Goal: Transaction & Acquisition: Book appointment/travel/reservation

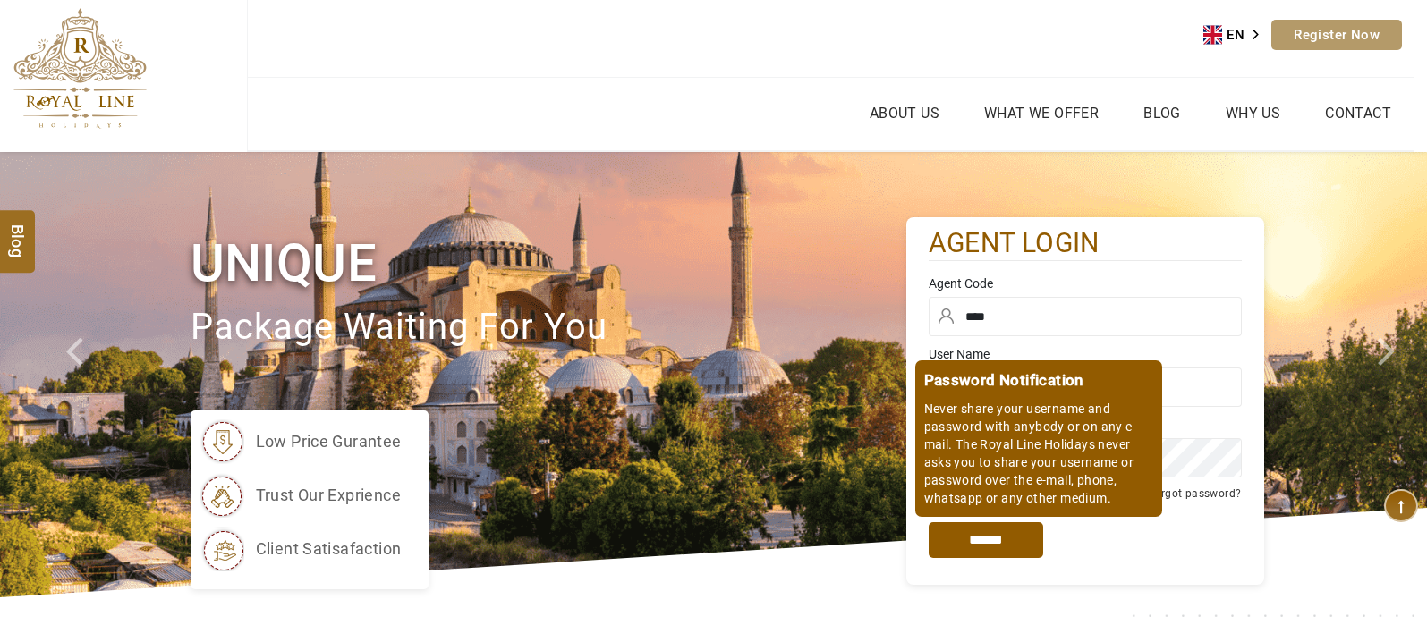
click at [993, 534] on input "*****" at bounding box center [986, 540] width 115 height 36
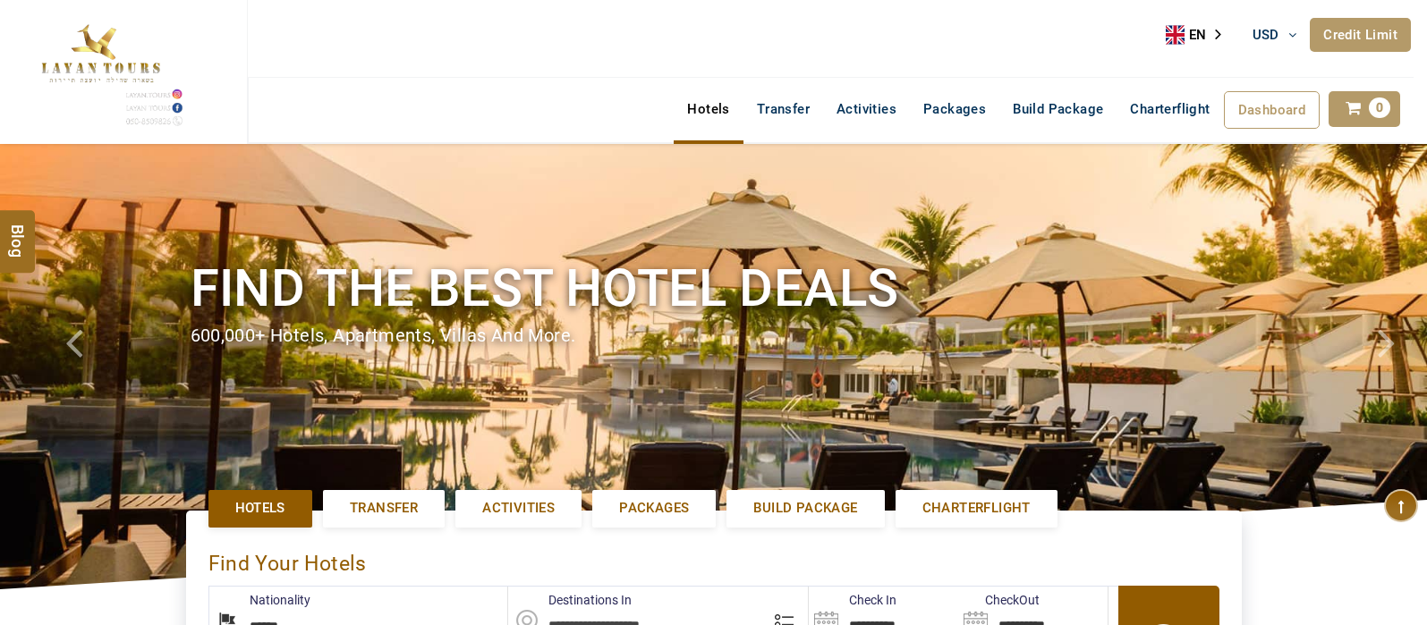
select select "******"
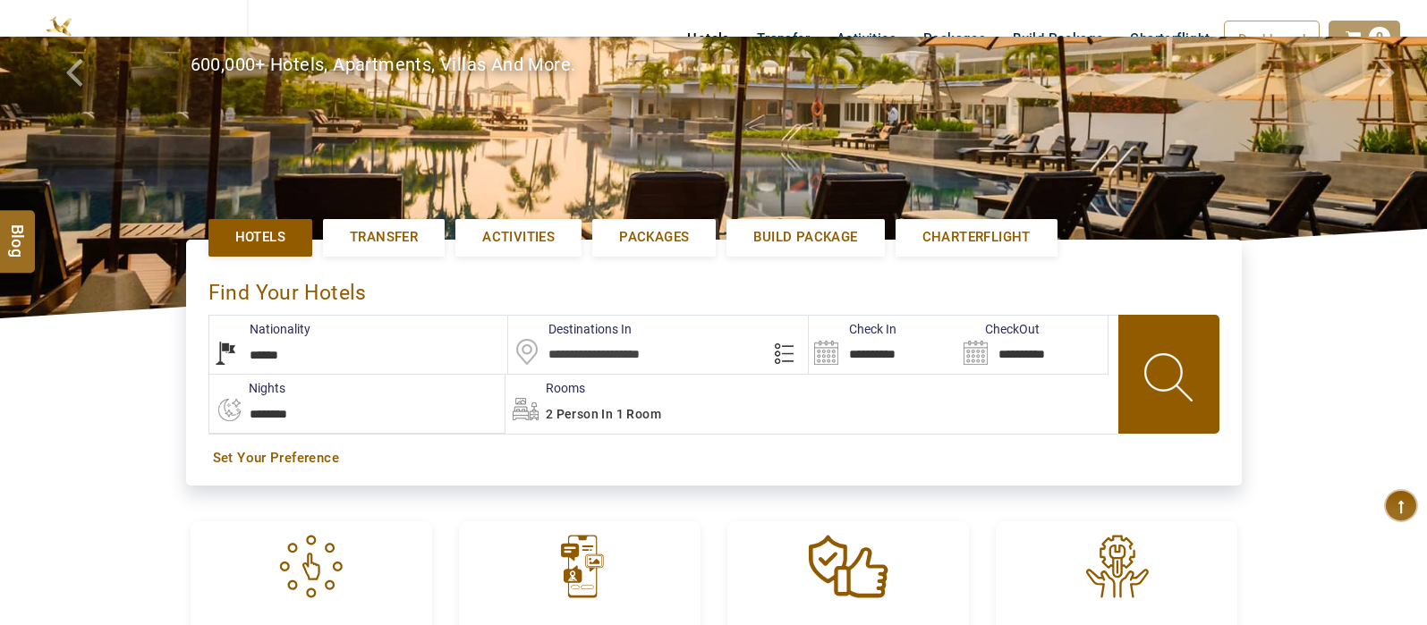
scroll to position [380, 0]
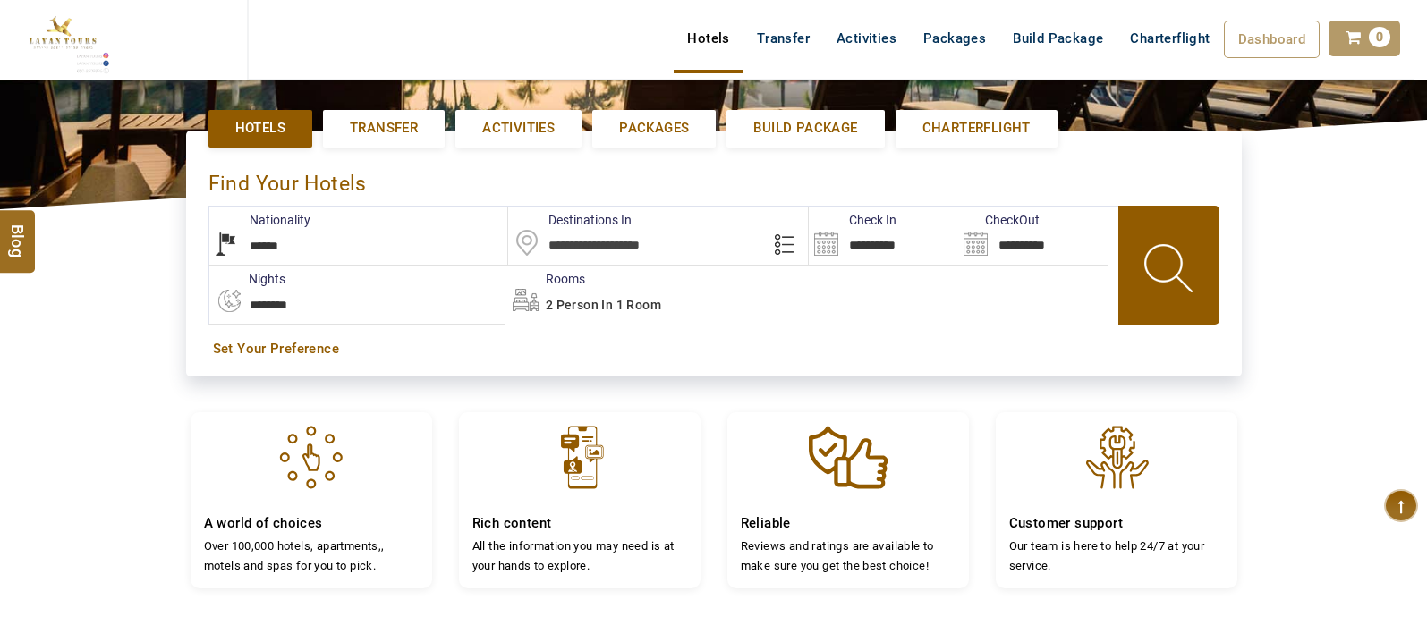
click at [624, 238] on input "text" at bounding box center [658, 236] width 300 height 58
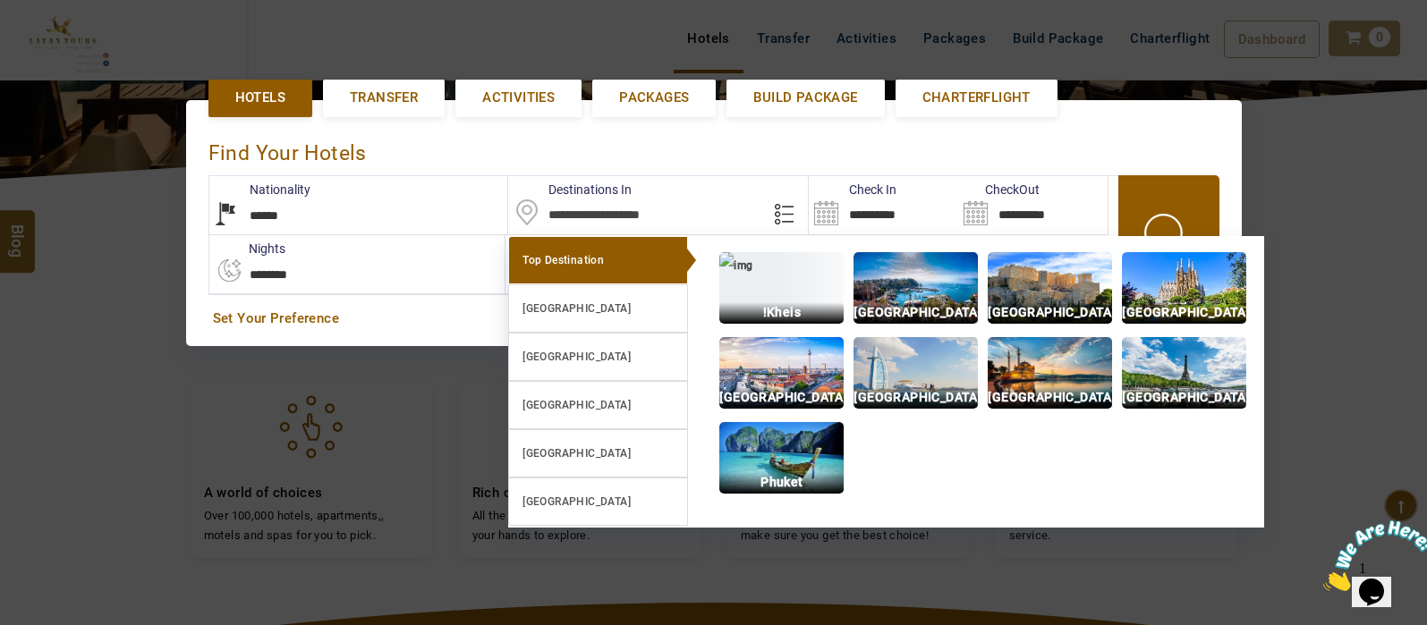
scroll to position [411, 0]
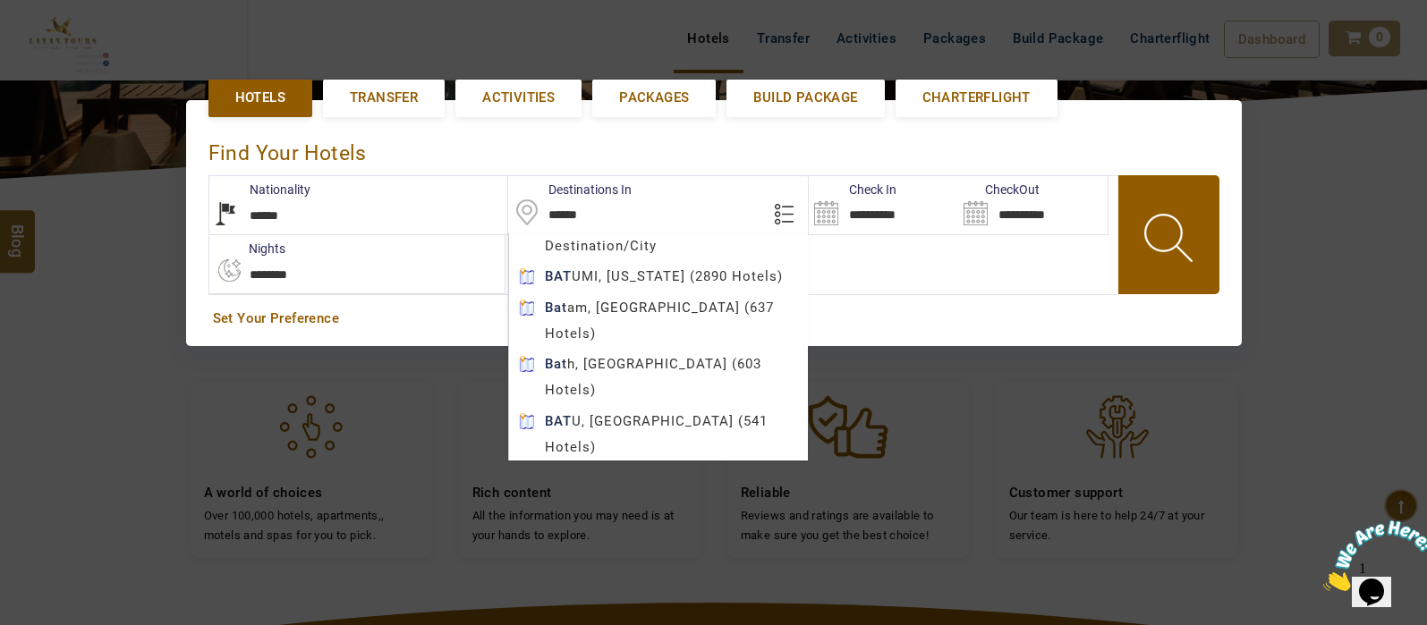
click at [717, 276] on body "SHAHLA BSHARA USD AED AED EUR € USD $ INR ₹ THB ฿ IDR Rp BHD BHD TRY ₺ Credit L…" at bounding box center [713, 330] width 1427 height 1482
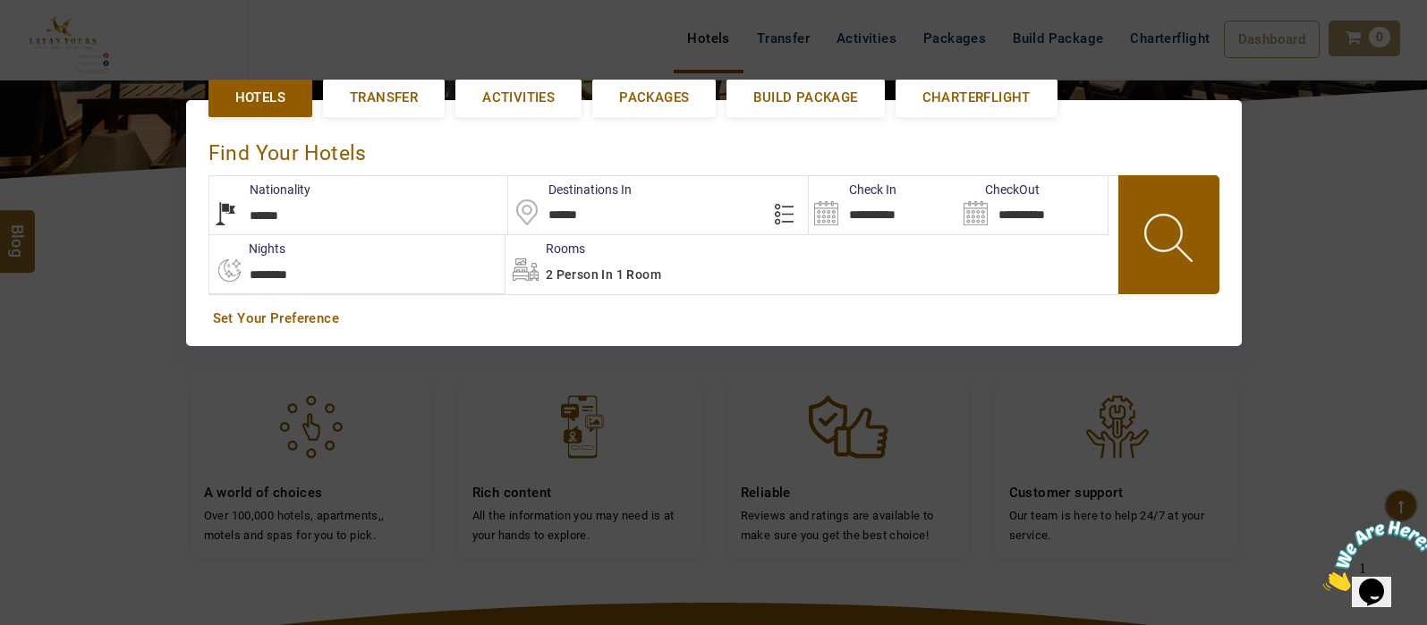
click at [823, 216] on input "**********" at bounding box center [883, 205] width 149 height 58
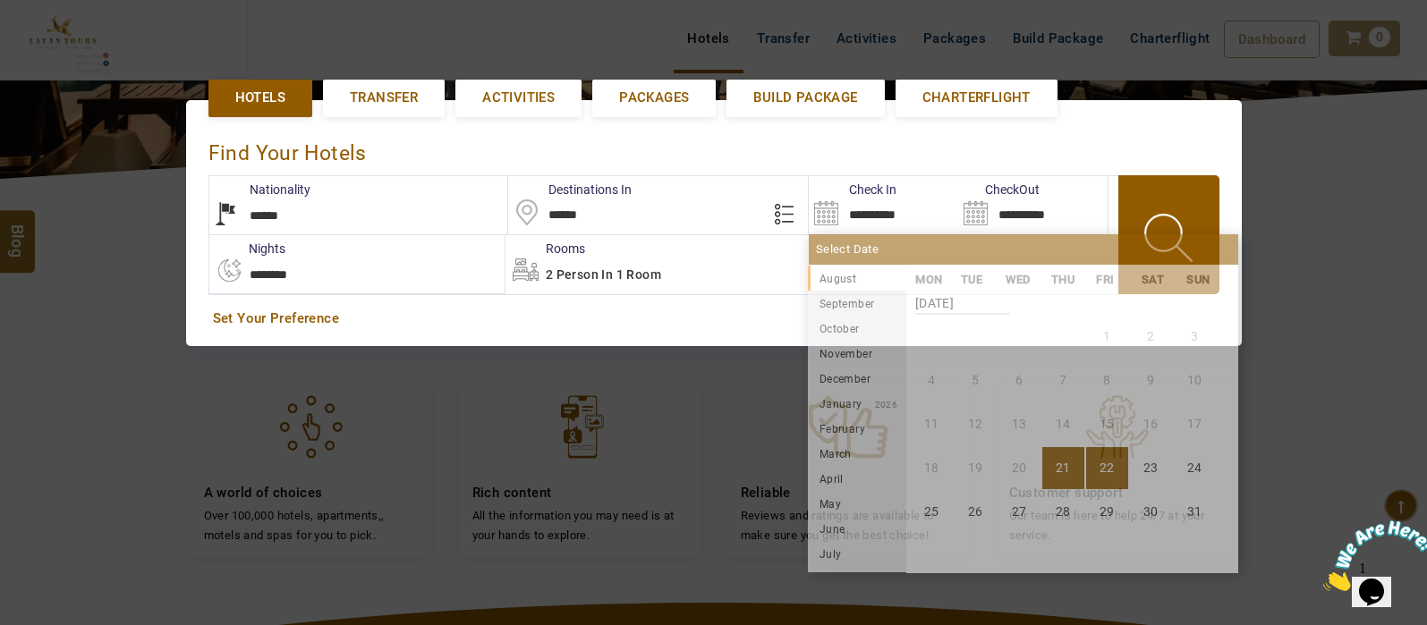
click at [1056, 382] on div "**********" at bounding box center [713, 222] width 1427 height 319
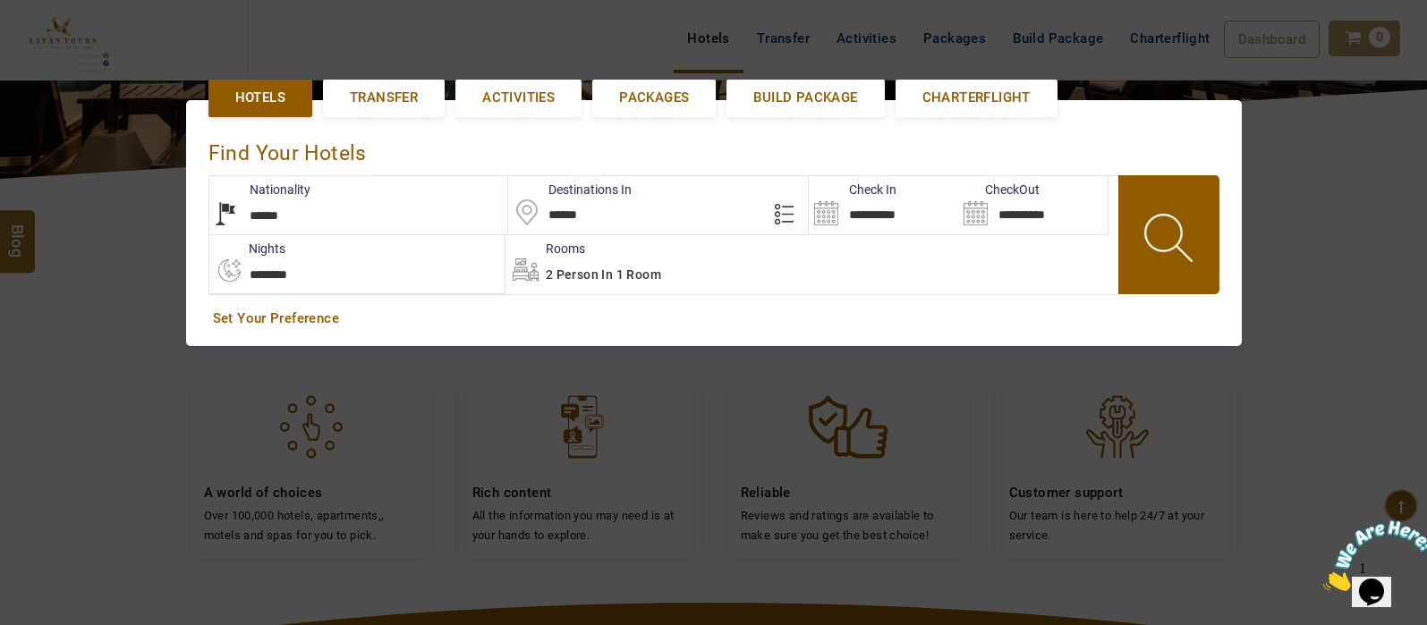
click at [622, 283] on div "2 Person in 1 Room" at bounding box center [811, 264] width 612 height 58
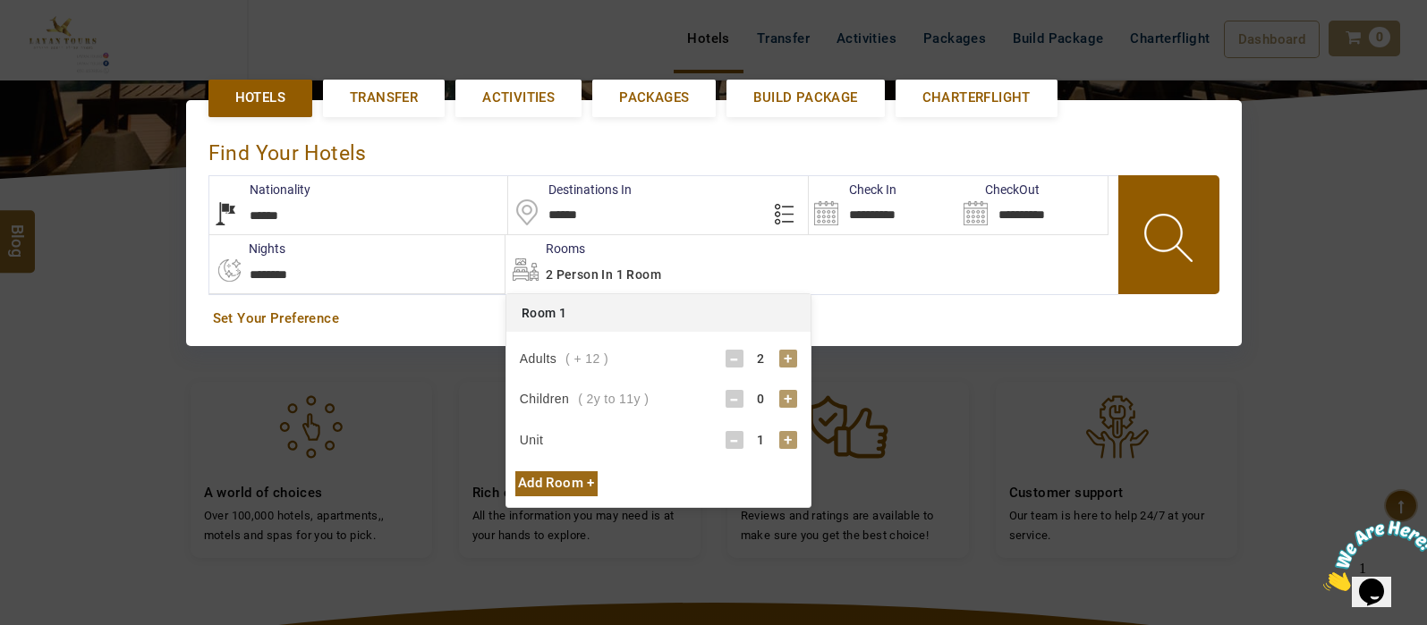
click at [786, 395] on div "+" at bounding box center [788, 399] width 18 height 18
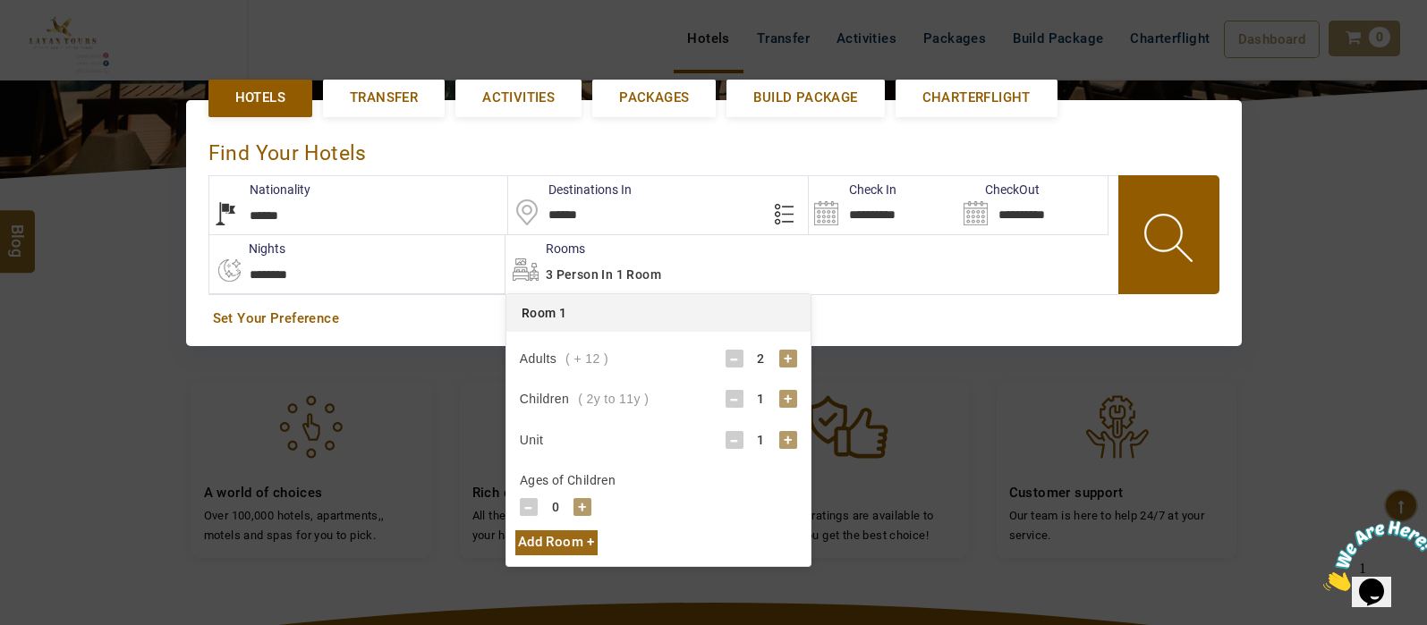
click at [786, 395] on div "+" at bounding box center [788, 399] width 18 height 18
click at [582, 505] on div "+" at bounding box center [582, 507] width 18 height 18
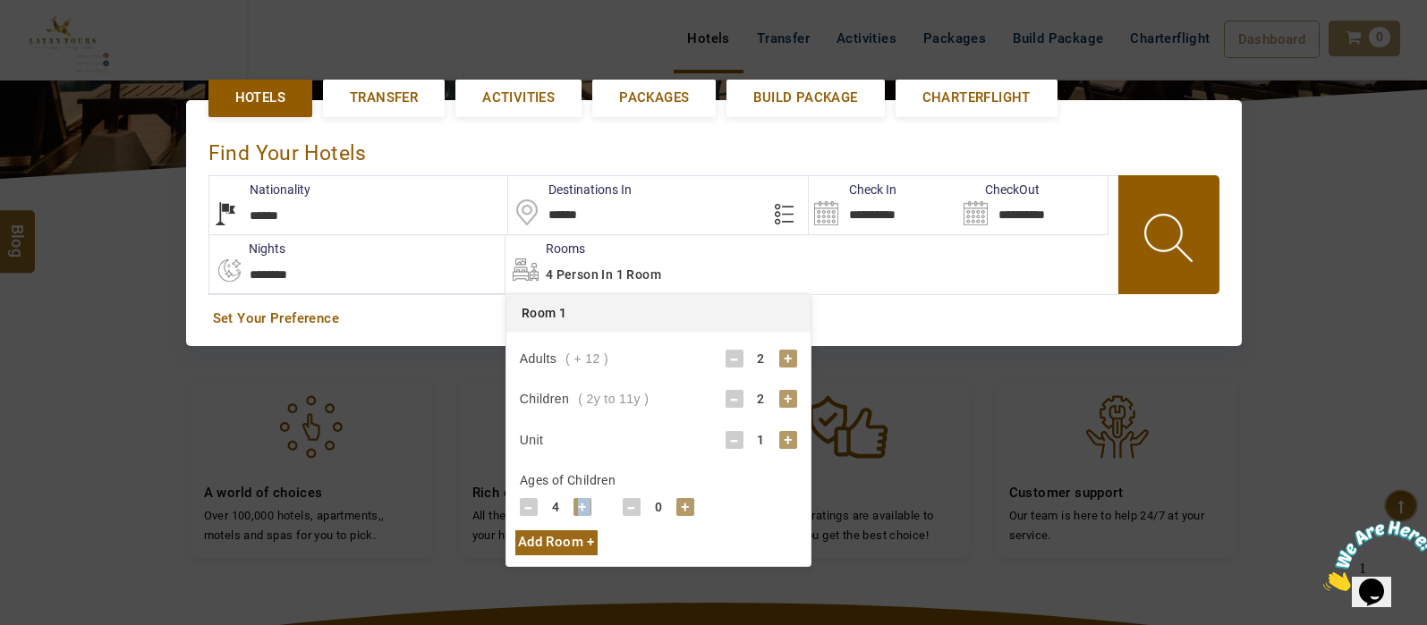
click at [582, 505] on div "+" at bounding box center [582, 507] width 18 height 18
click at [684, 508] on div "+" at bounding box center [685, 507] width 18 height 18
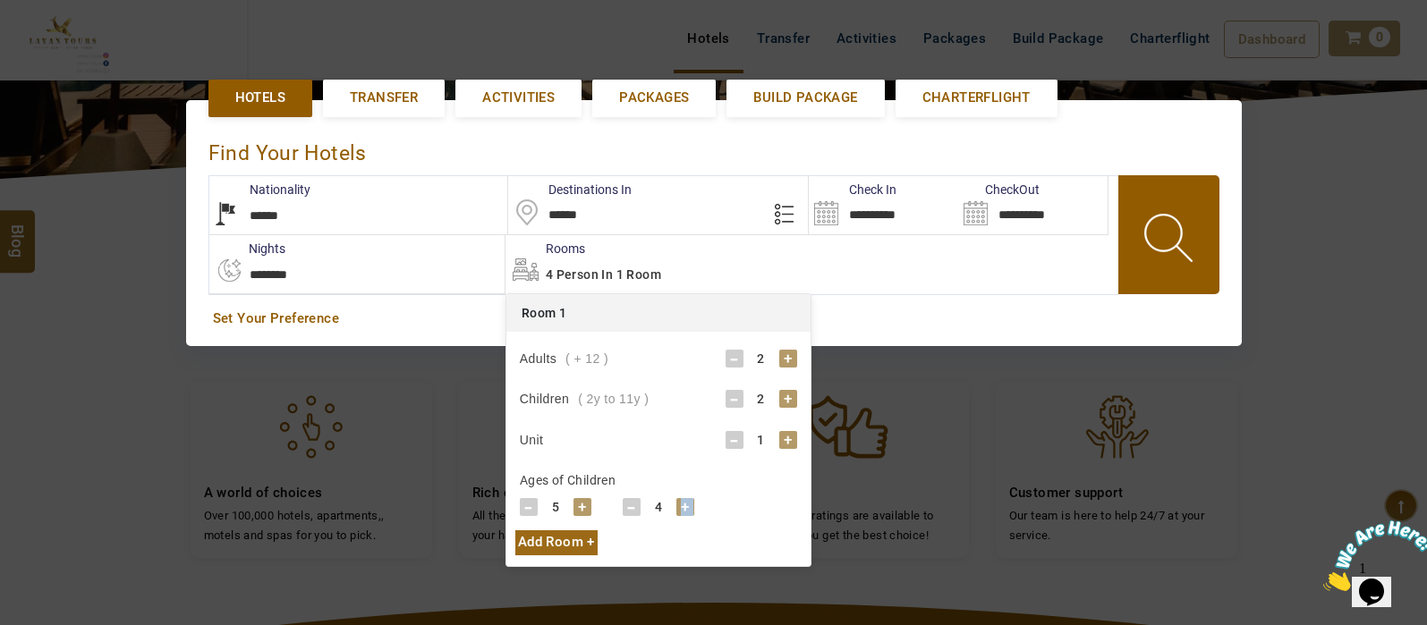
click at [684, 508] on div "+" at bounding box center [685, 507] width 18 height 18
click at [686, 507] on div "+" at bounding box center [685, 507] width 18 height 18
click at [687, 507] on div "+" at bounding box center [685, 507] width 18 height 18
click at [687, 506] on div "+" at bounding box center [685, 507] width 18 height 18
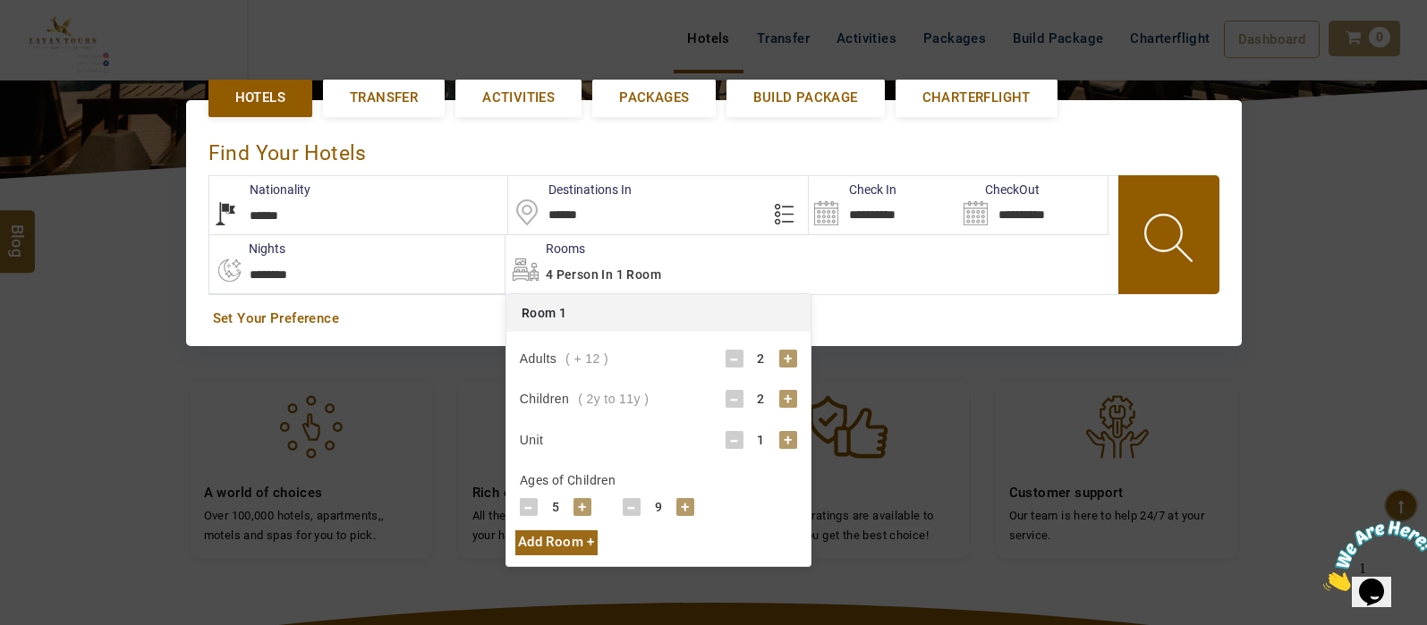
click at [1166, 225] on span at bounding box center [1170, 241] width 81 height 89
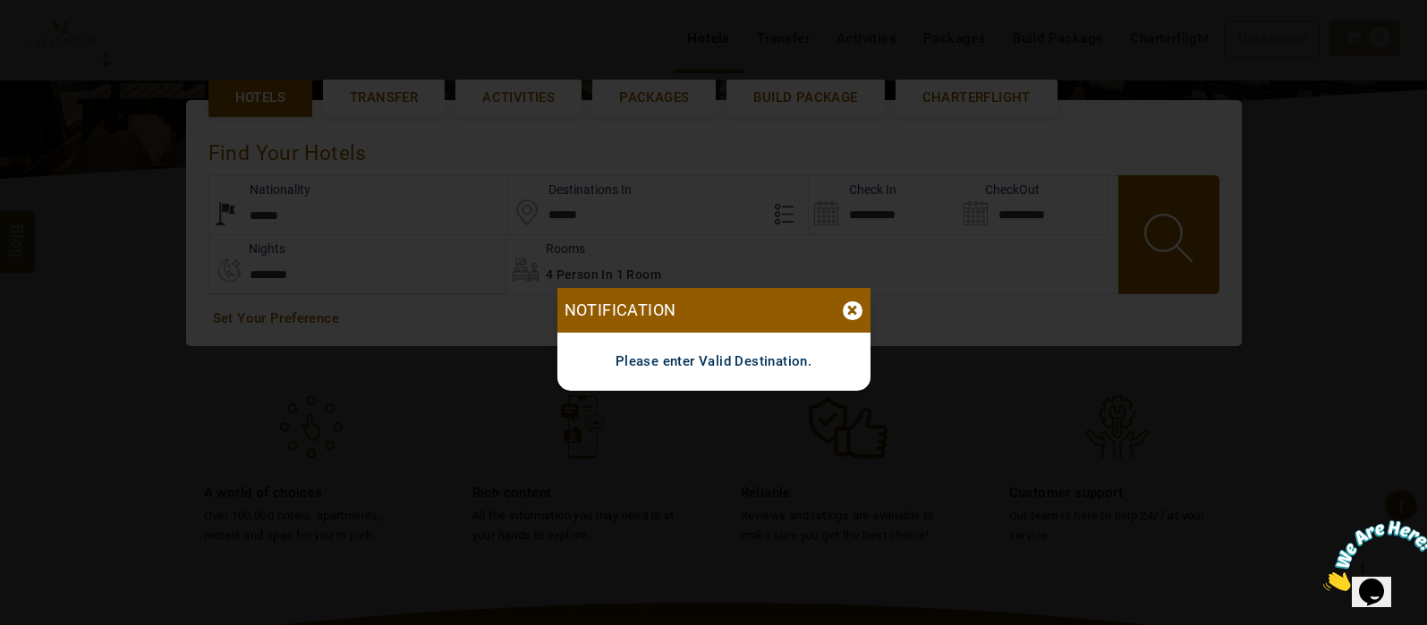
click at [858, 297] on div "Notification ×" at bounding box center [713, 310] width 313 height 45
click at [852, 309] on div "×" at bounding box center [853, 310] width 20 height 19
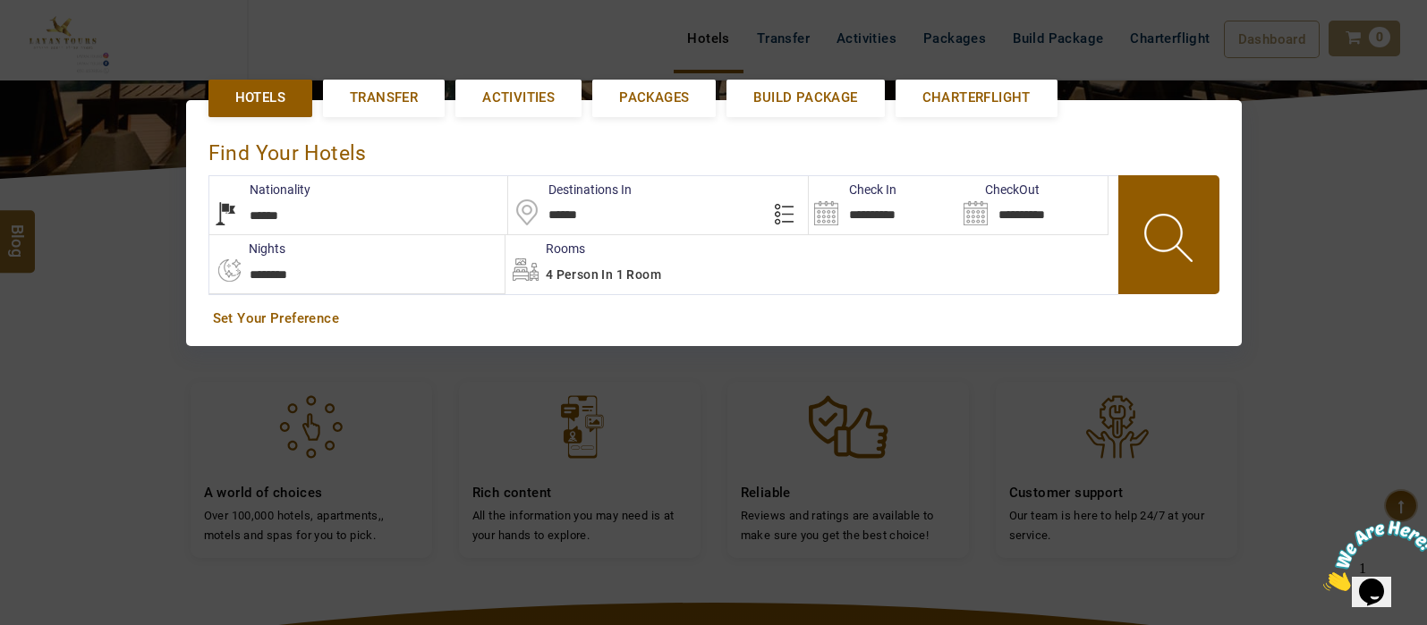
click at [646, 204] on input "******" at bounding box center [658, 205] width 300 height 58
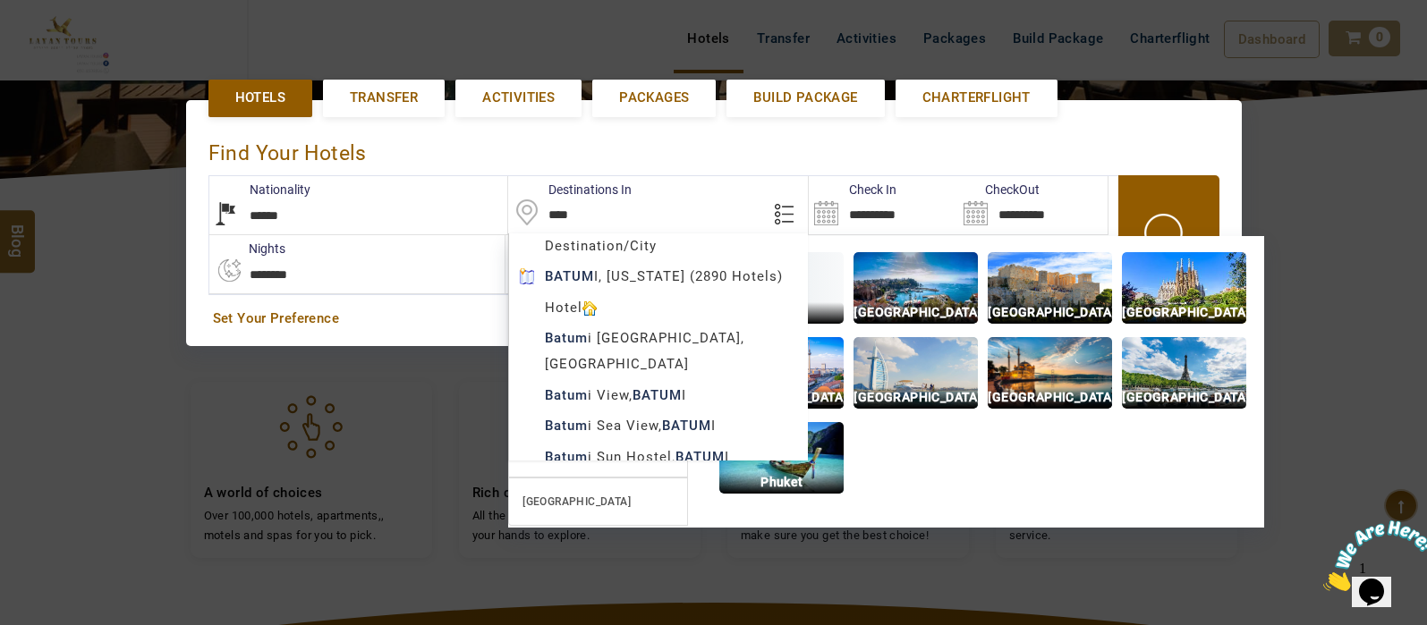
click at [695, 276] on body "SHAHLA BSHARA USD AED AED EUR € USD $ INR ₹ THB ฿ IDR Rp BHD BHD TRY ₺ Credit L…" at bounding box center [713, 330] width 1427 height 1482
click at [646, 275] on span "4 Person in 1 Room" at bounding box center [603, 274] width 115 height 14
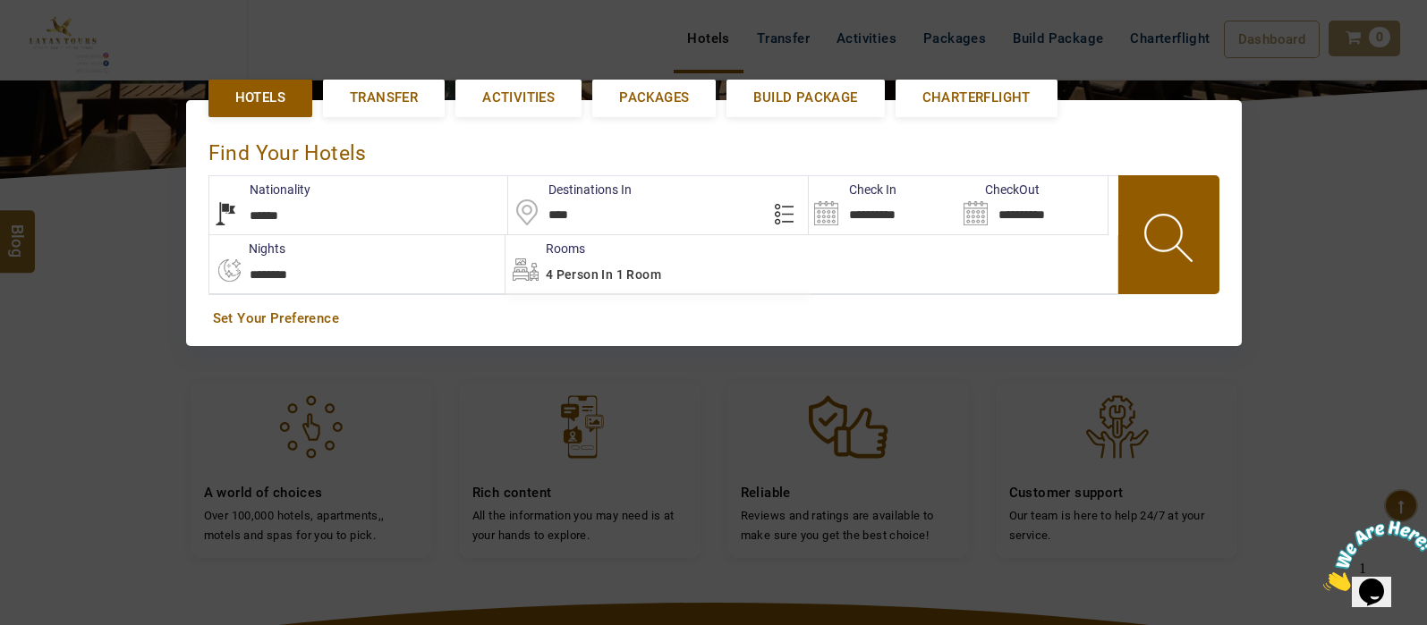
type input "******"
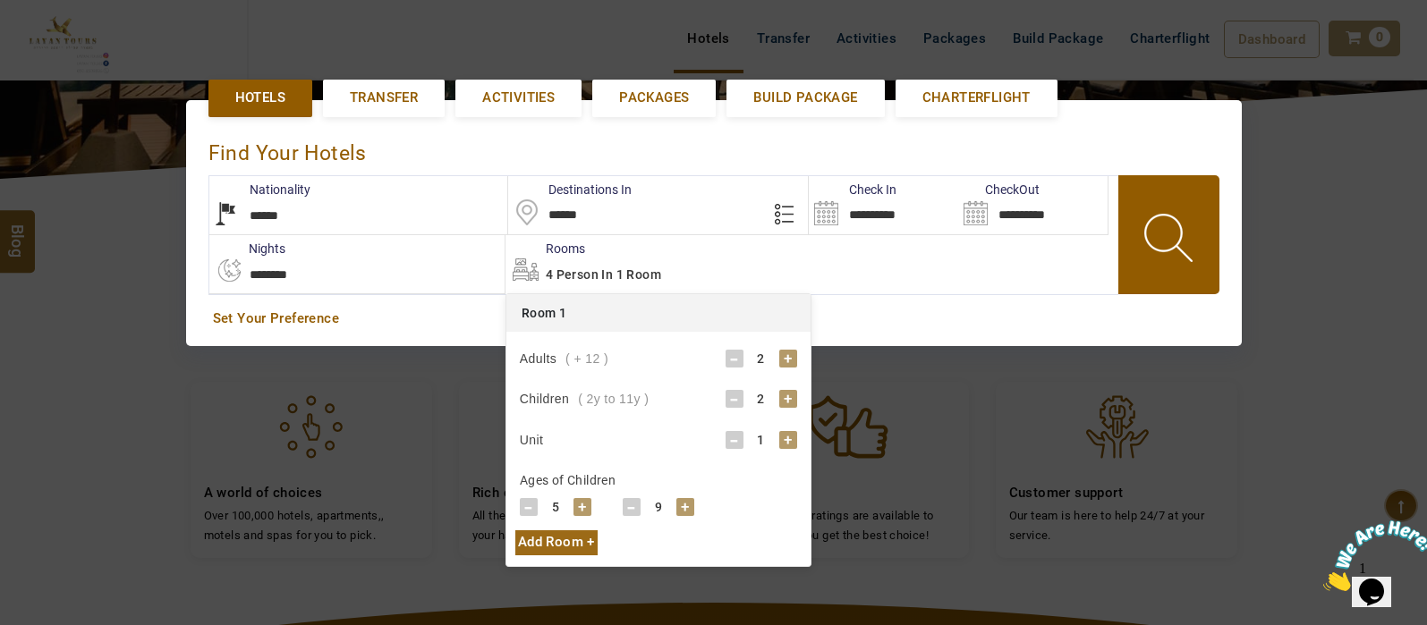
drag, startPoint x: 948, startPoint y: 492, endPoint x: 1173, endPoint y: 239, distance: 338.4
click at [1173, 239] on span at bounding box center [1170, 241] width 81 height 89
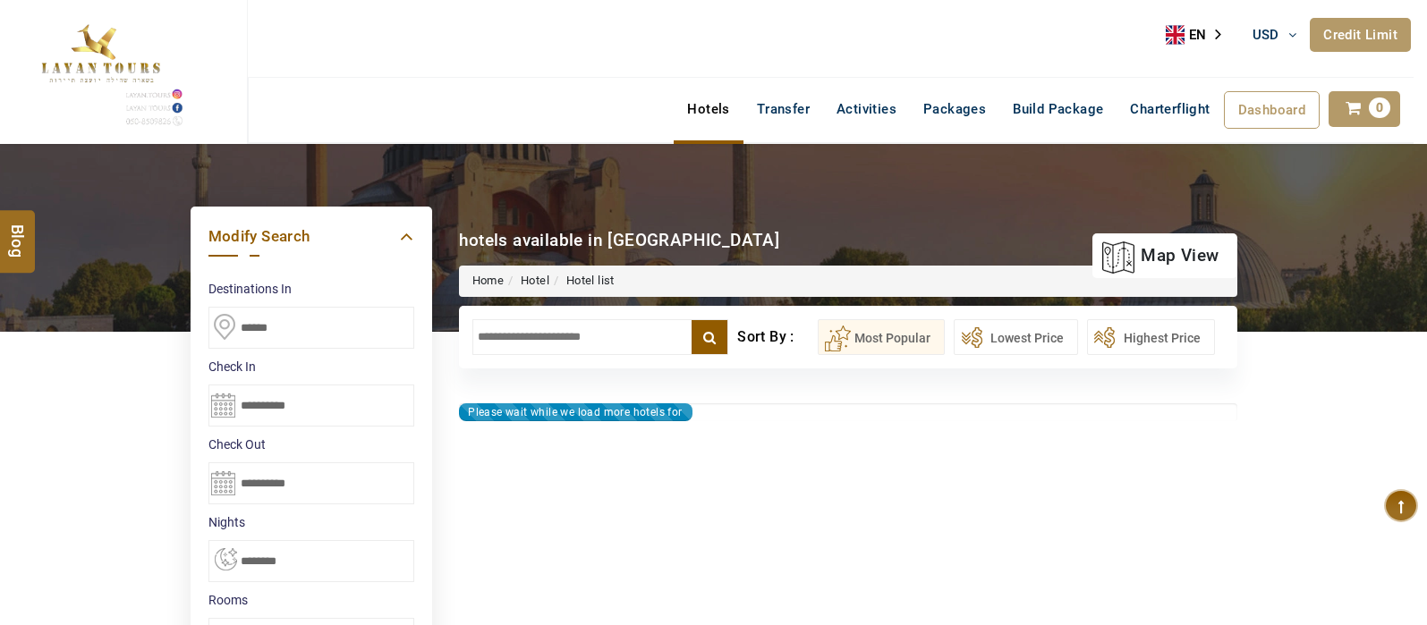
type input "**********"
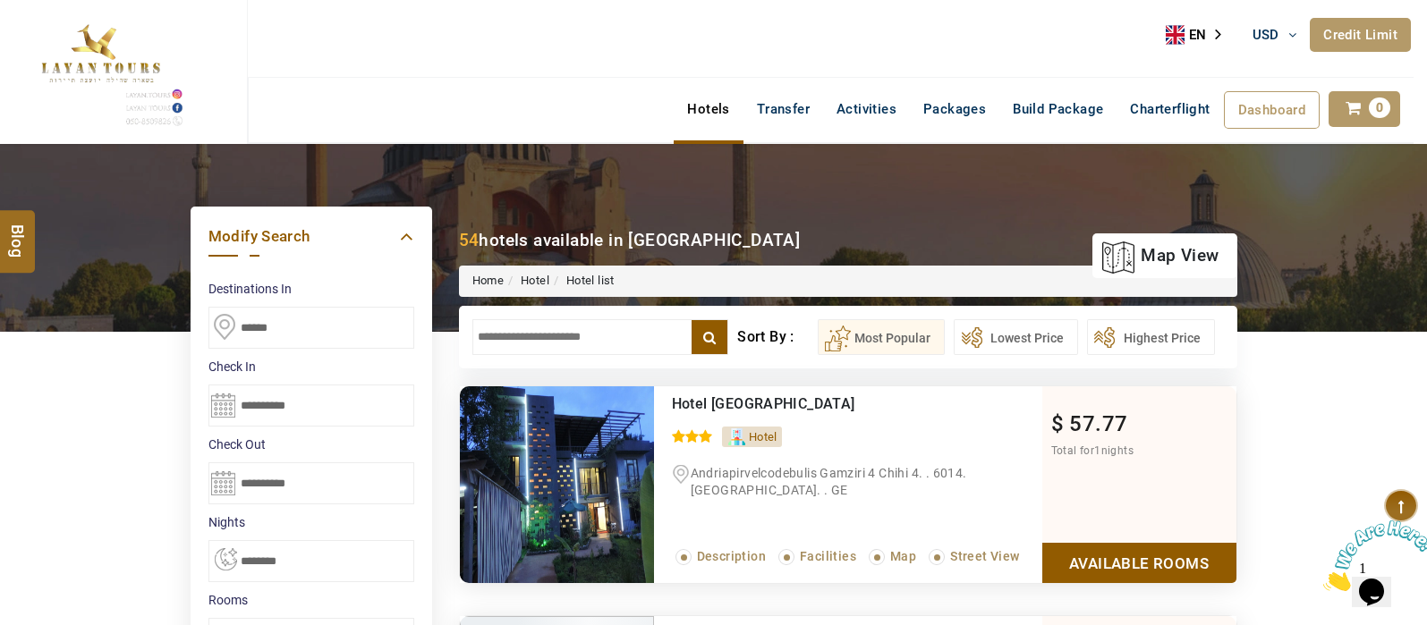
click at [546, 327] on input "text" at bounding box center [600, 337] width 257 height 36
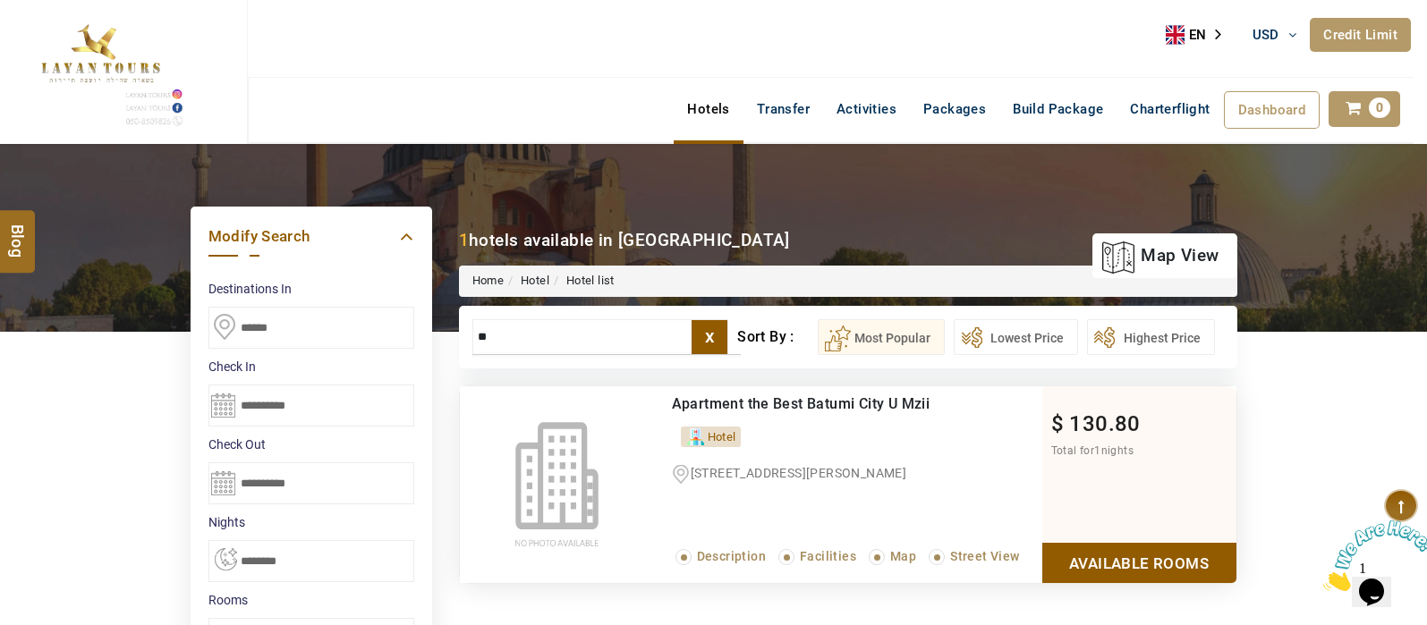
type input "*"
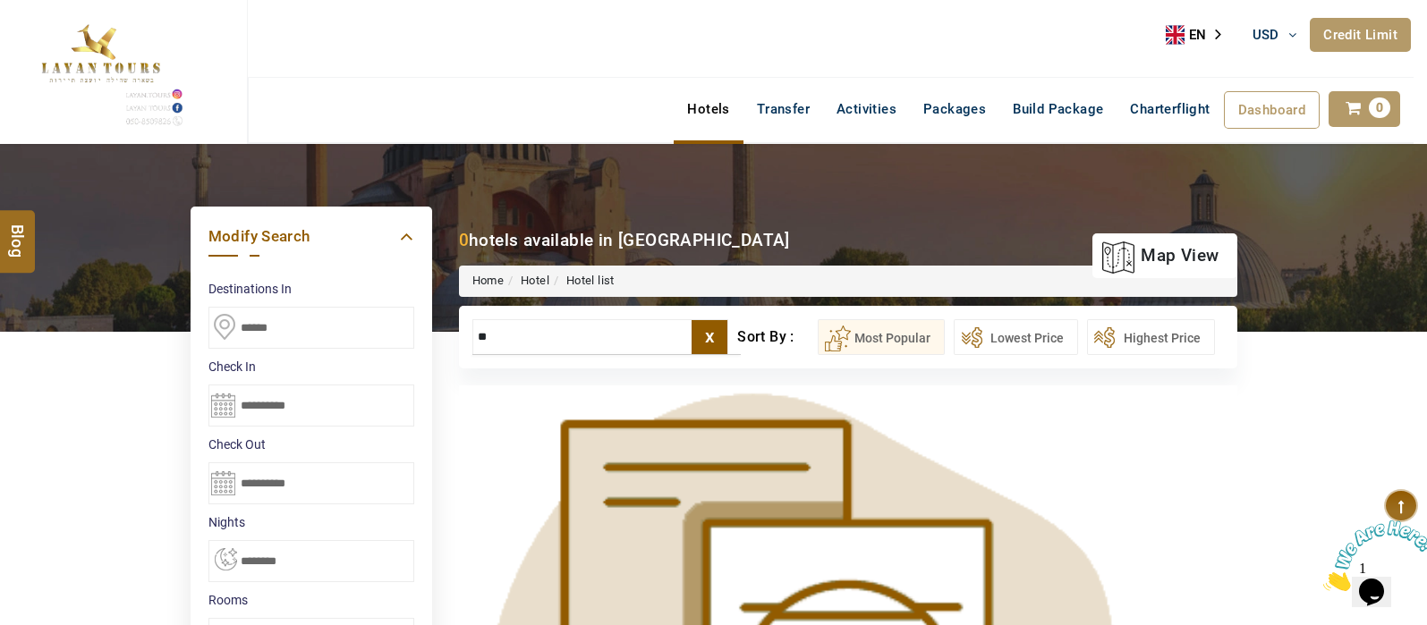
type input "*"
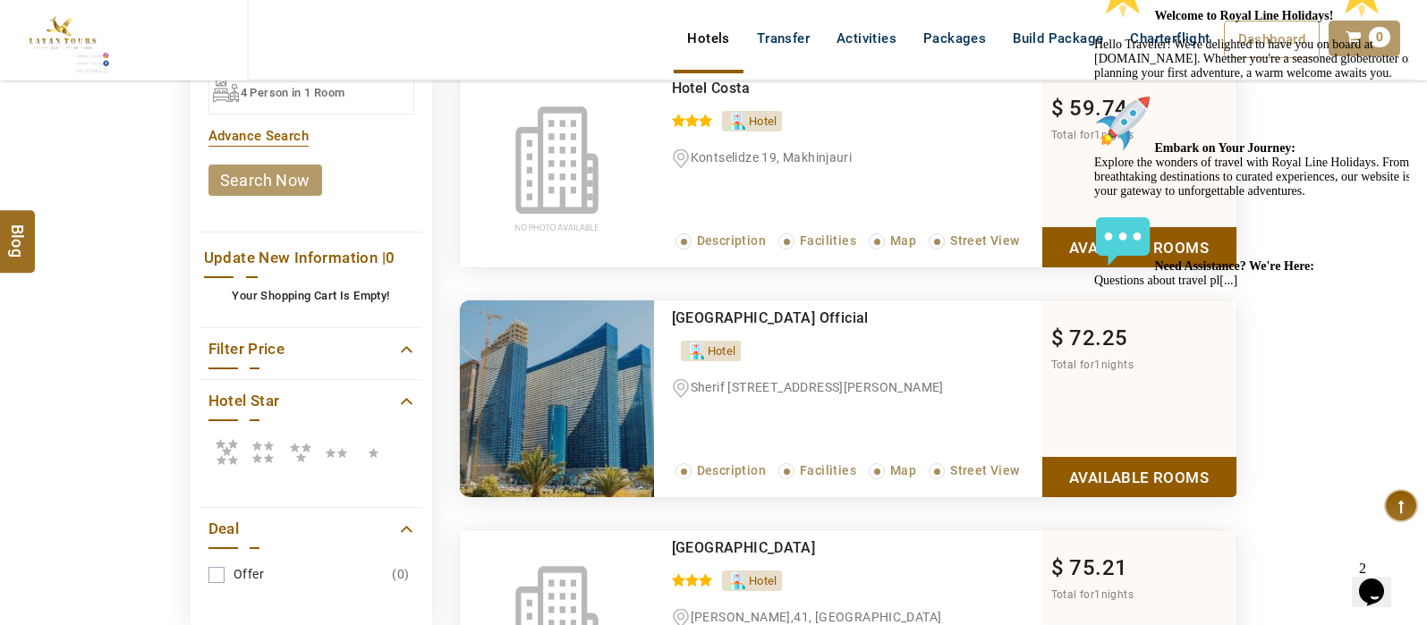
scroll to position [762, 0]
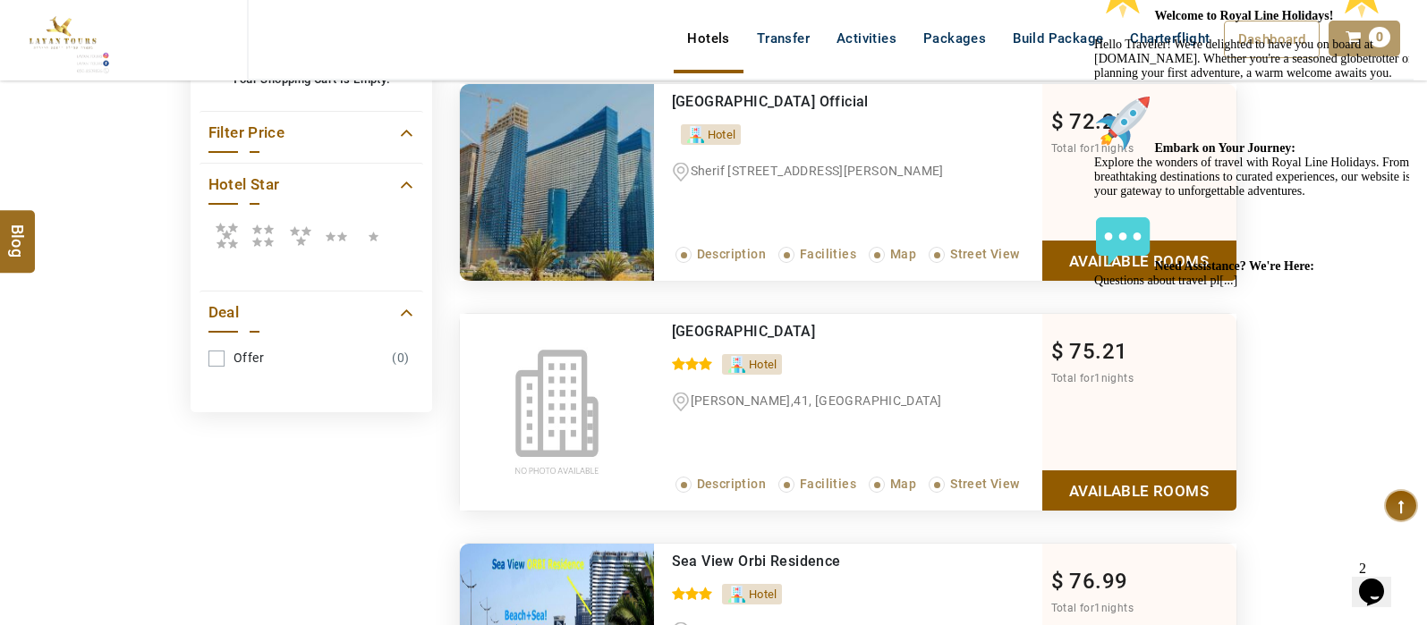
drag, startPoint x: 1430, startPoint y: 134, endPoint x: 291, endPoint y: 414, distance: 1173.5
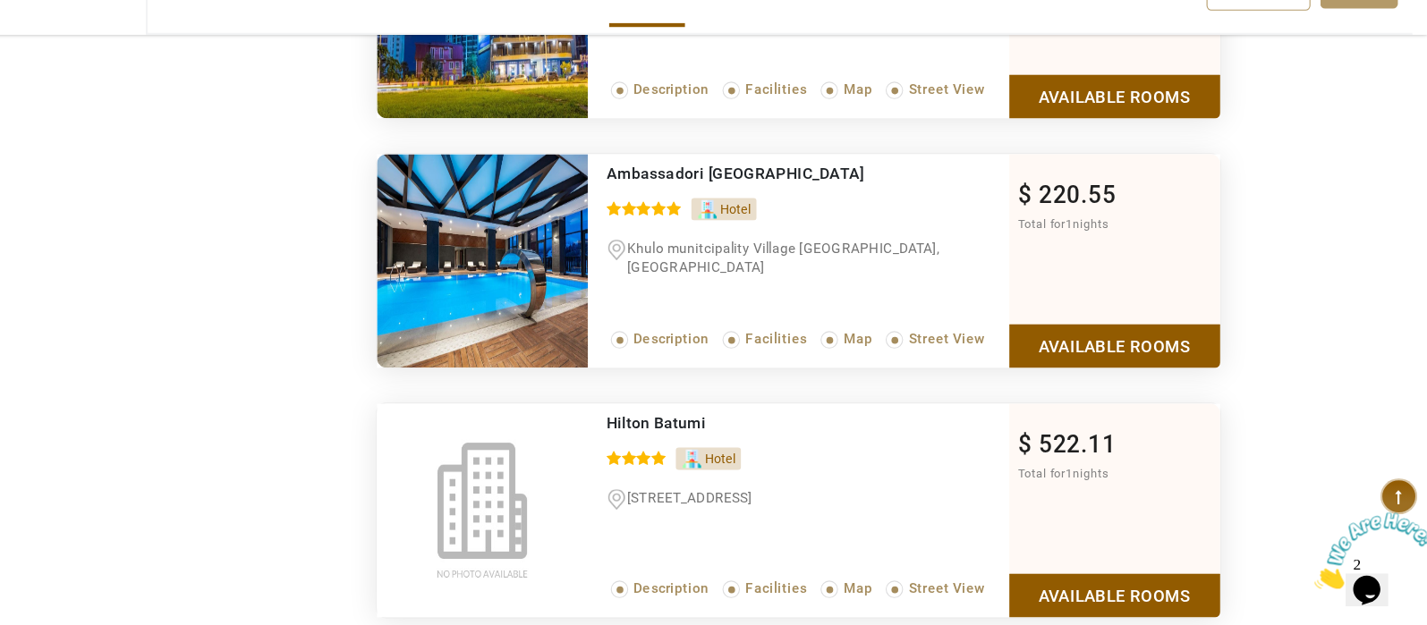
scroll to position [12182, 0]
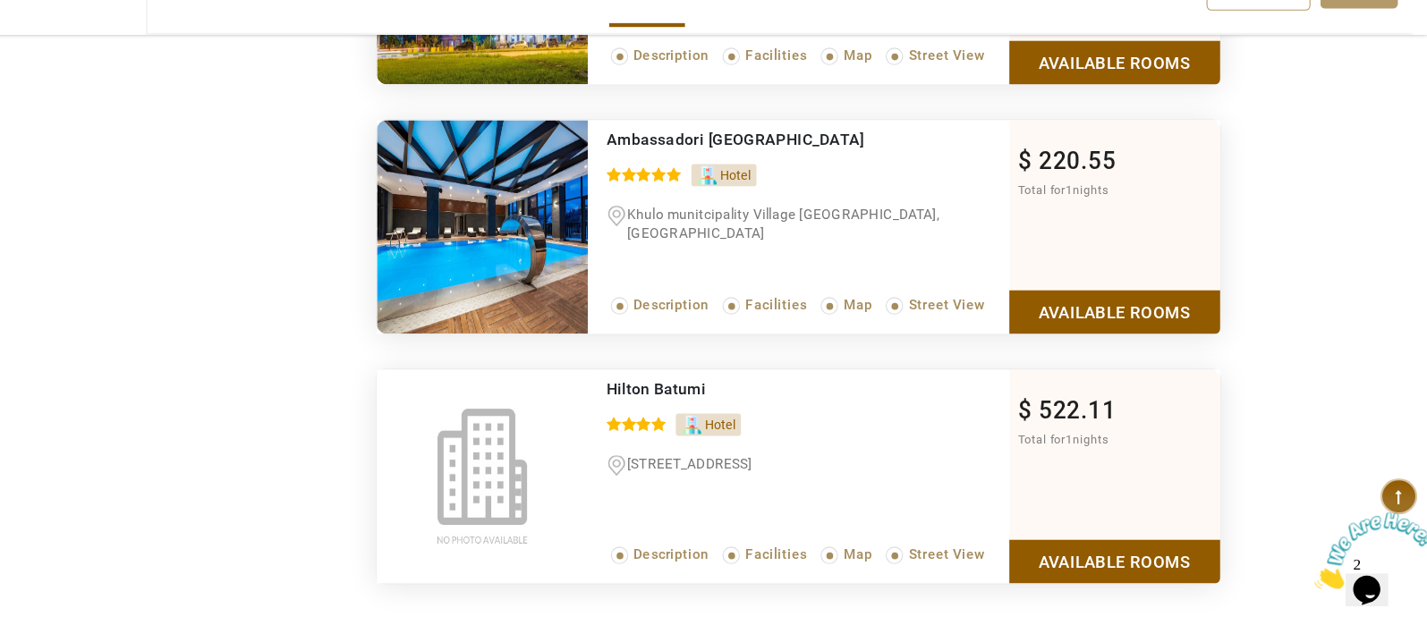
click at [1134, 547] on link "Available Rooms" at bounding box center [1139, 566] width 194 height 40
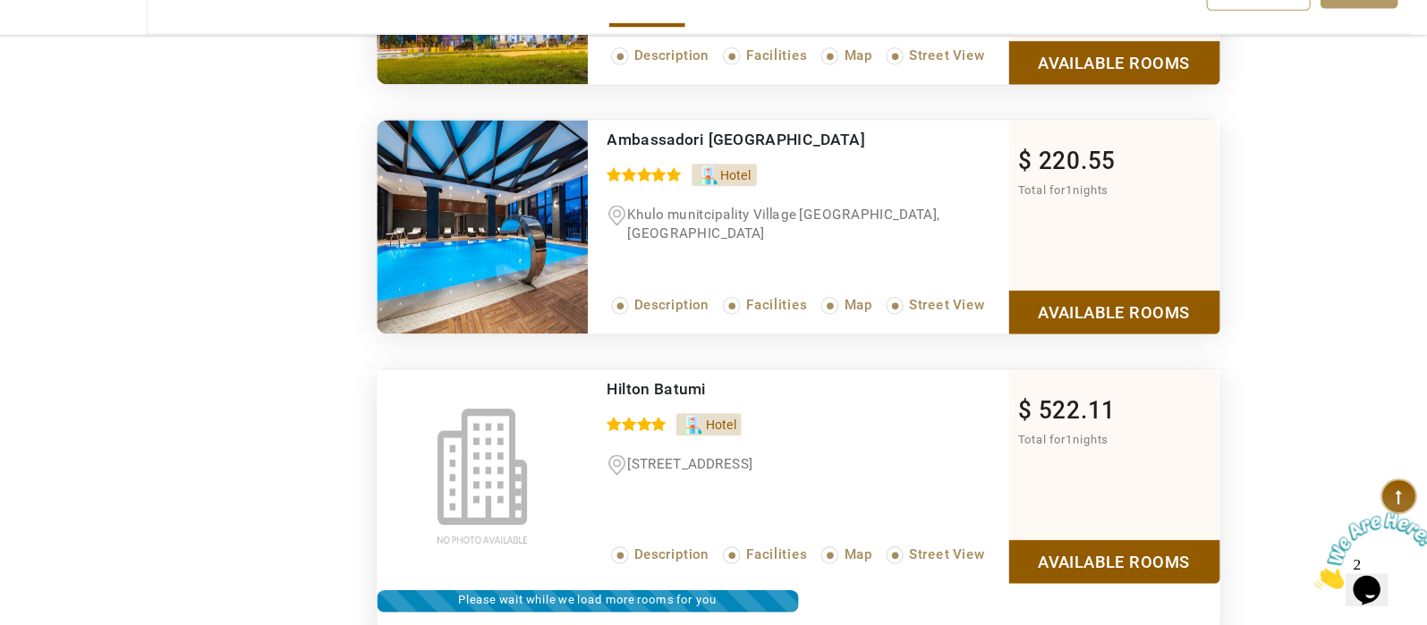
scroll to position [12509, 0]
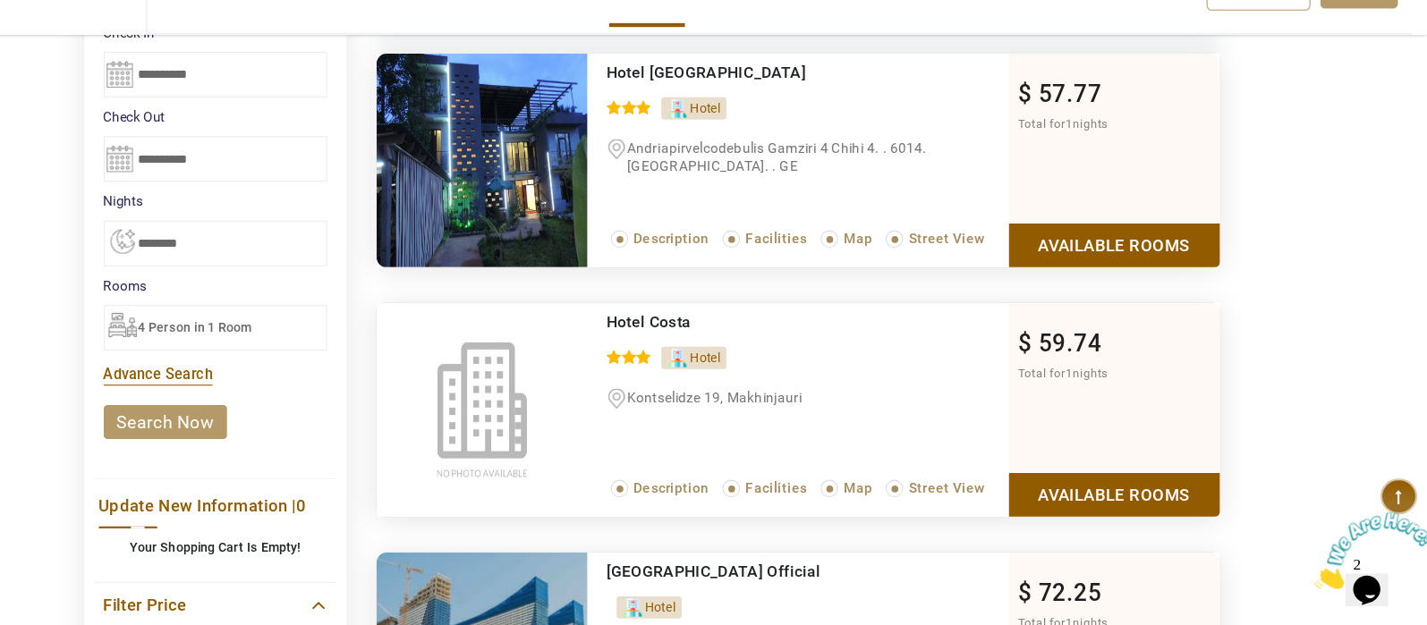
scroll to position [409, 0]
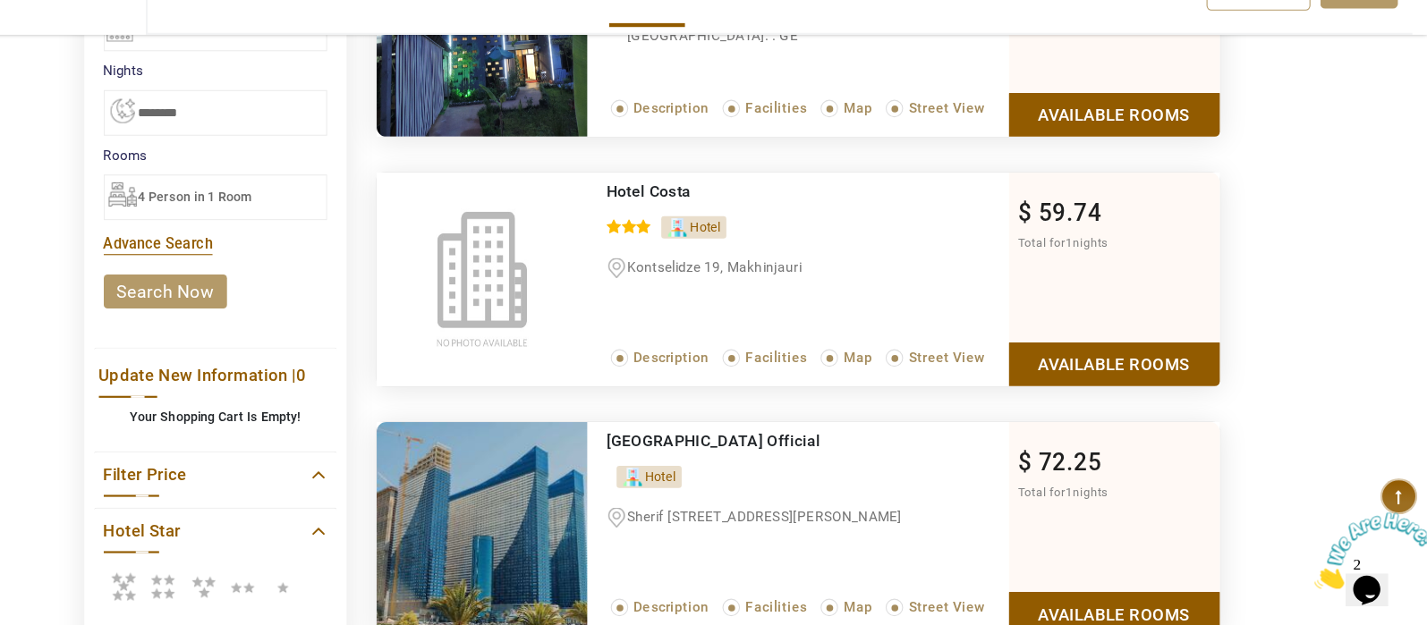
click at [260, 582] on icon at bounding box center [263, 589] width 36 height 36
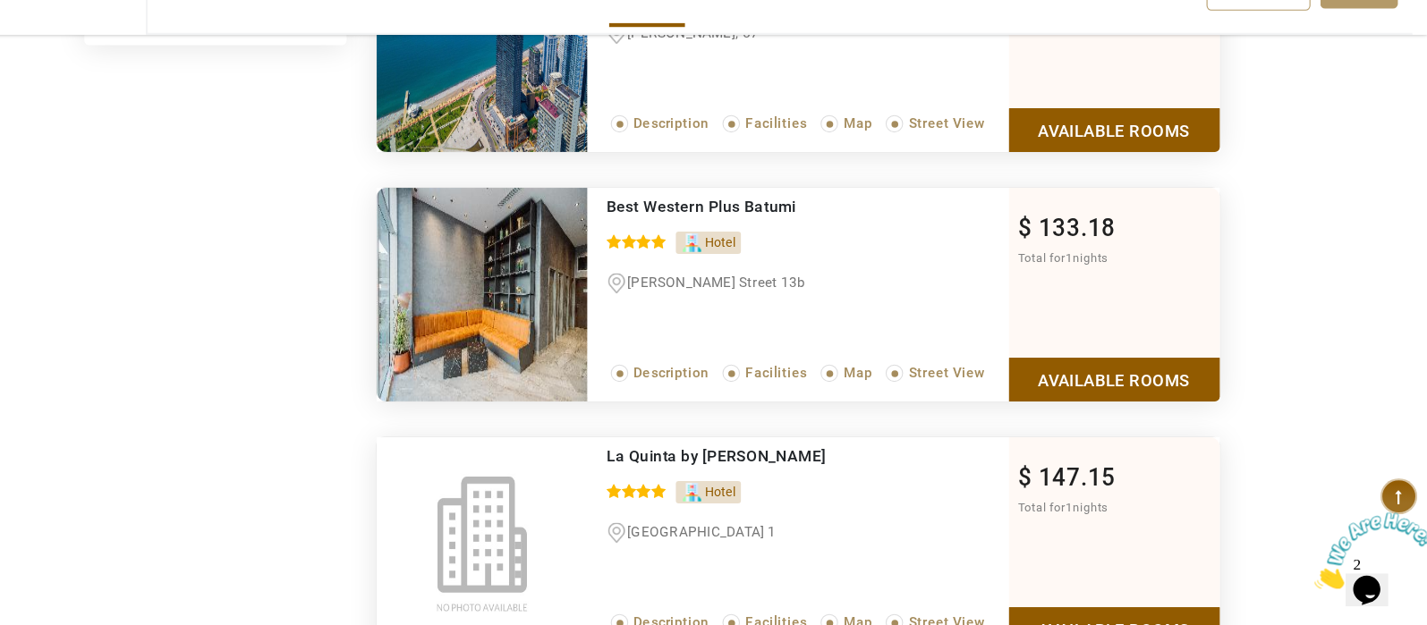
scroll to position [1088, 0]
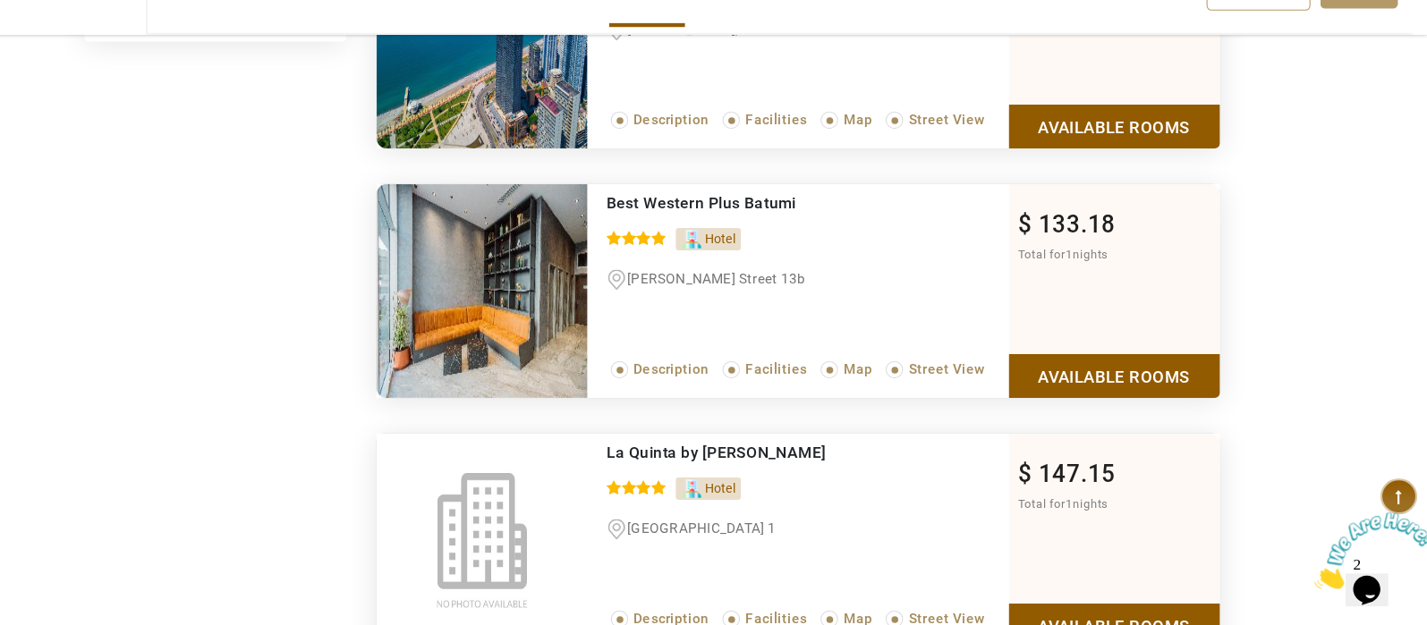
click at [1149, 384] on link "Available Rooms" at bounding box center [1139, 395] width 194 height 40
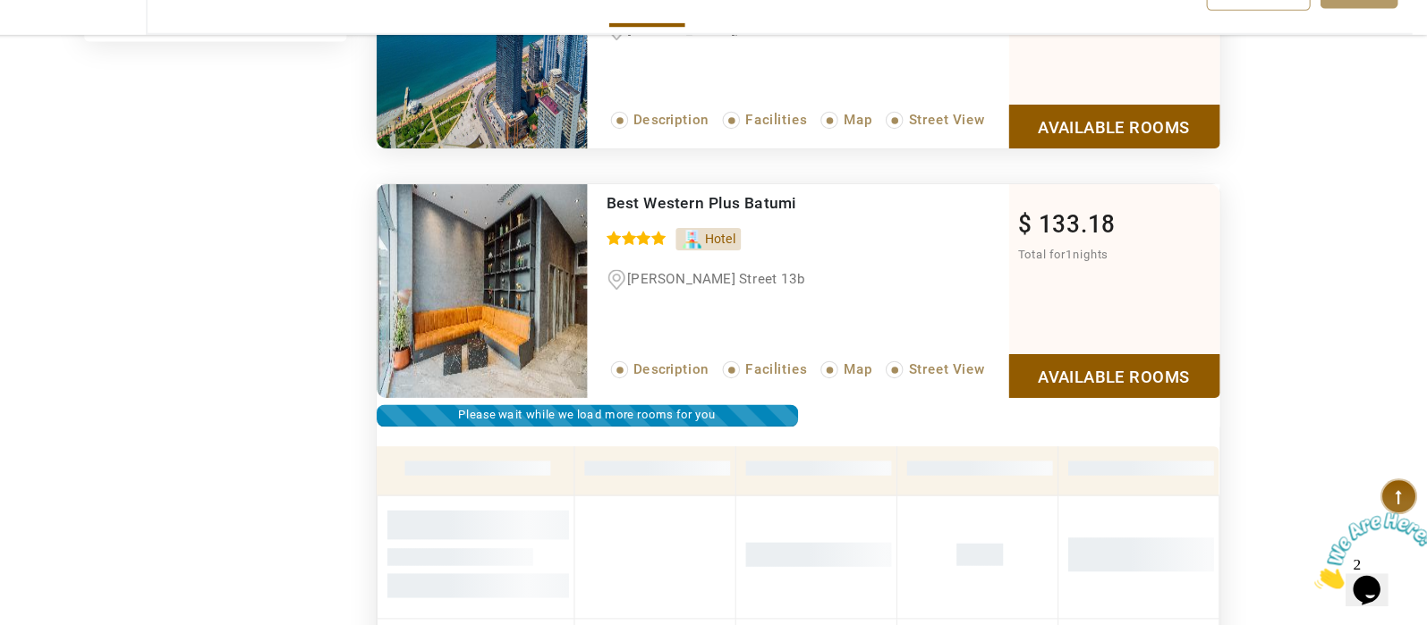
scroll to position [1259, 0]
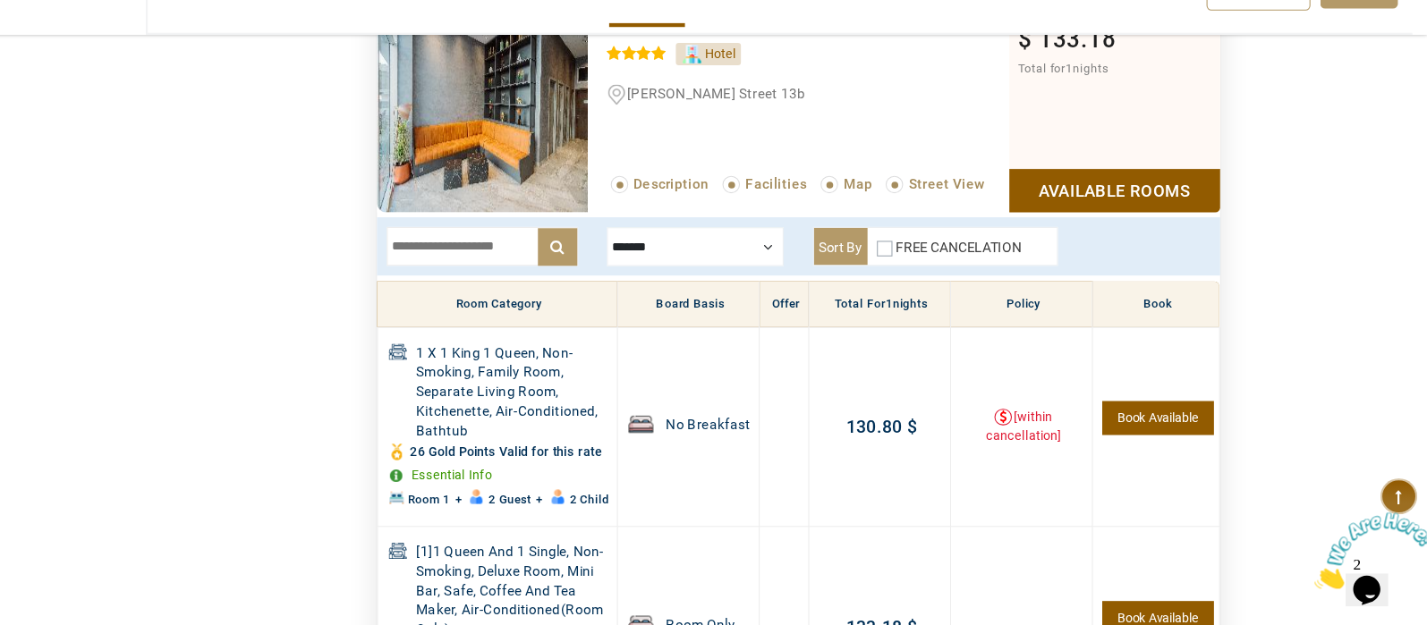
drag, startPoint x: 1429, startPoint y: 259, endPoint x: 1370, endPoint y: 126, distance: 145.8
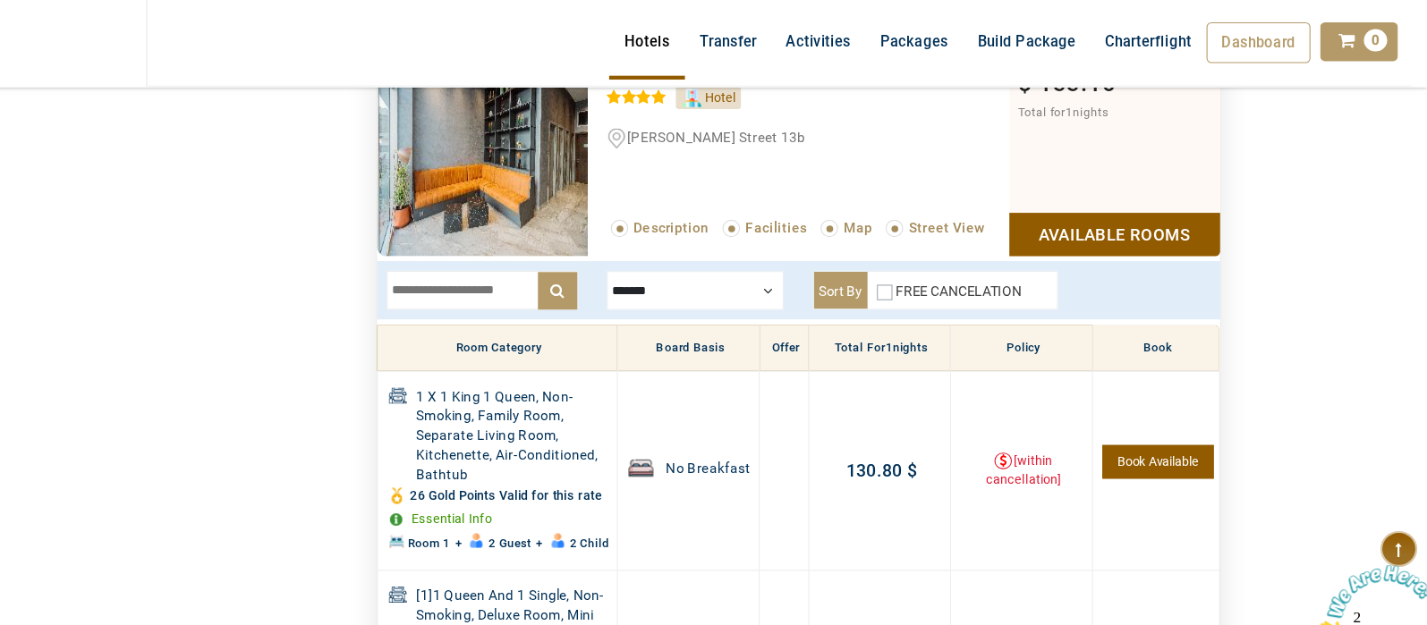
scroll to position [1234, 0]
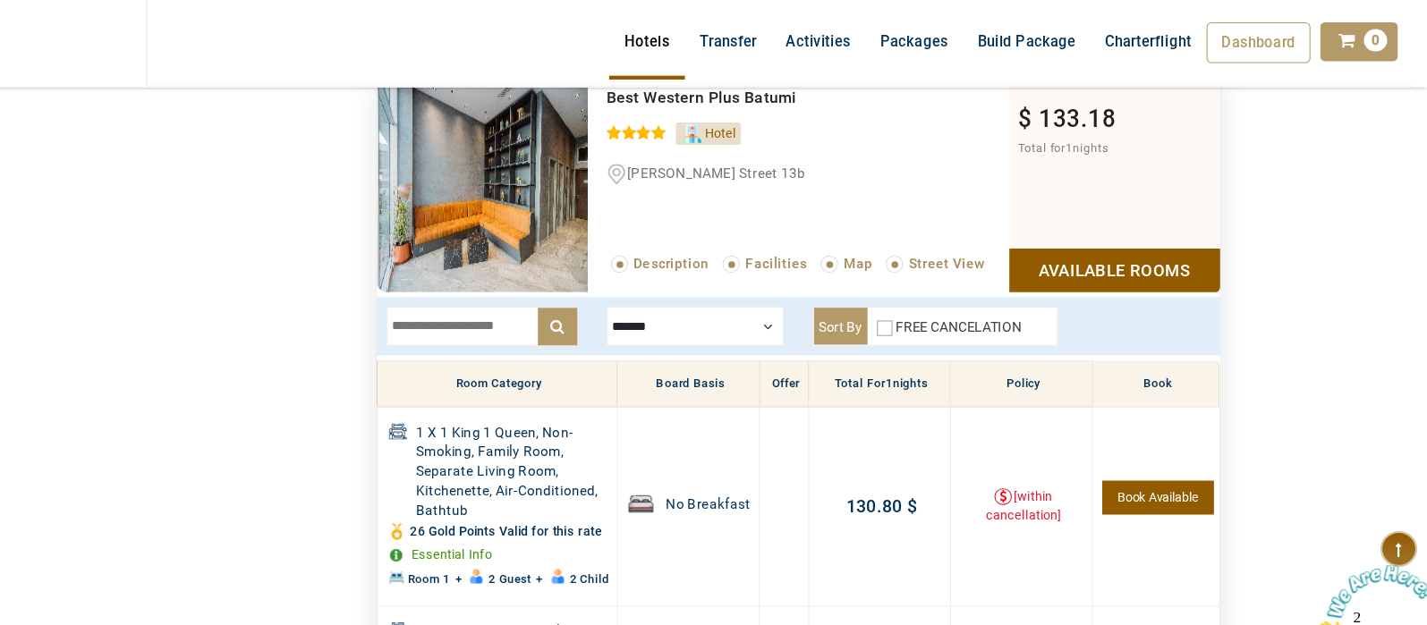
click at [547, 302] on input "text" at bounding box center [557, 301] width 176 height 36
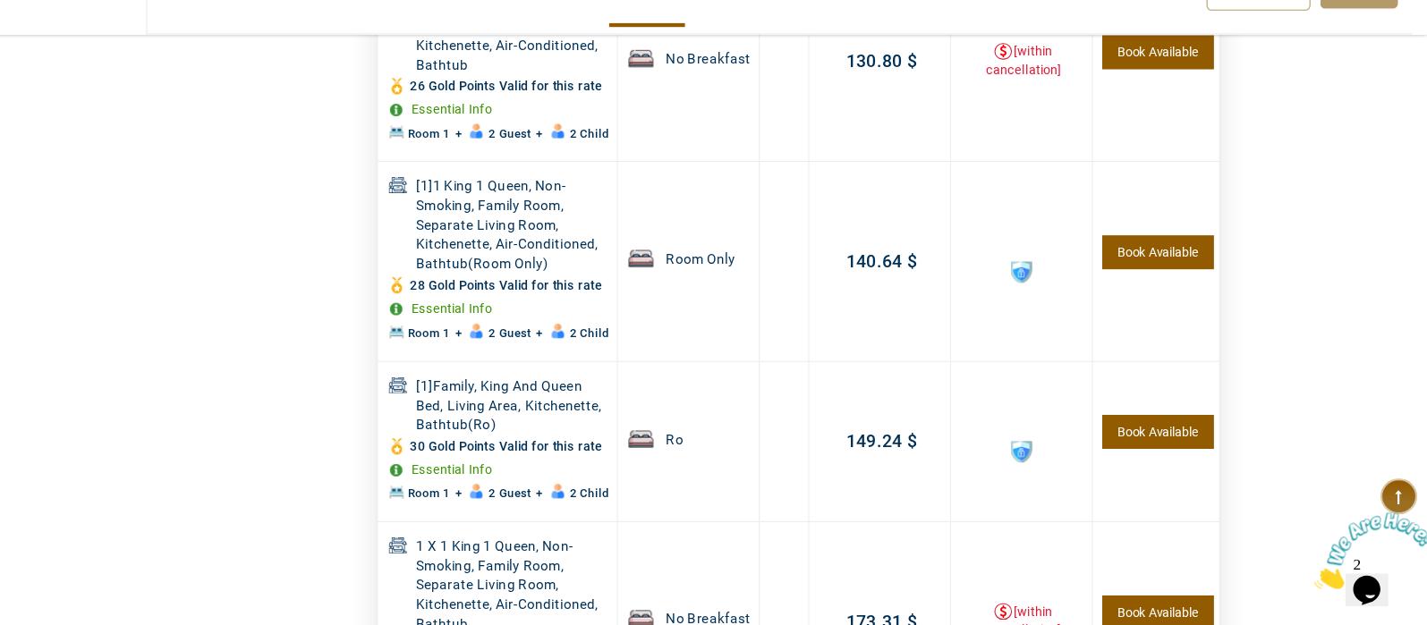
scroll to position [1623, 0]
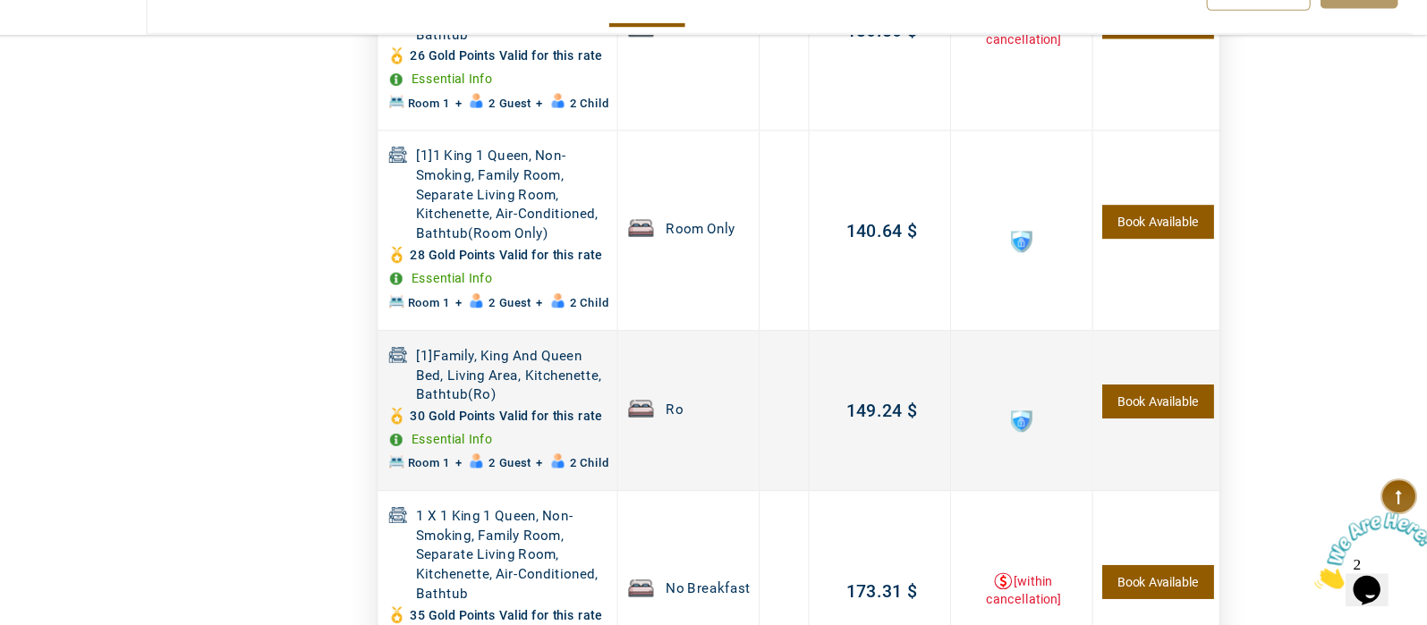
type input "****"
click at [513, 449] on link "Essential Info" at bounding box center [529, 452] width 75 height 13
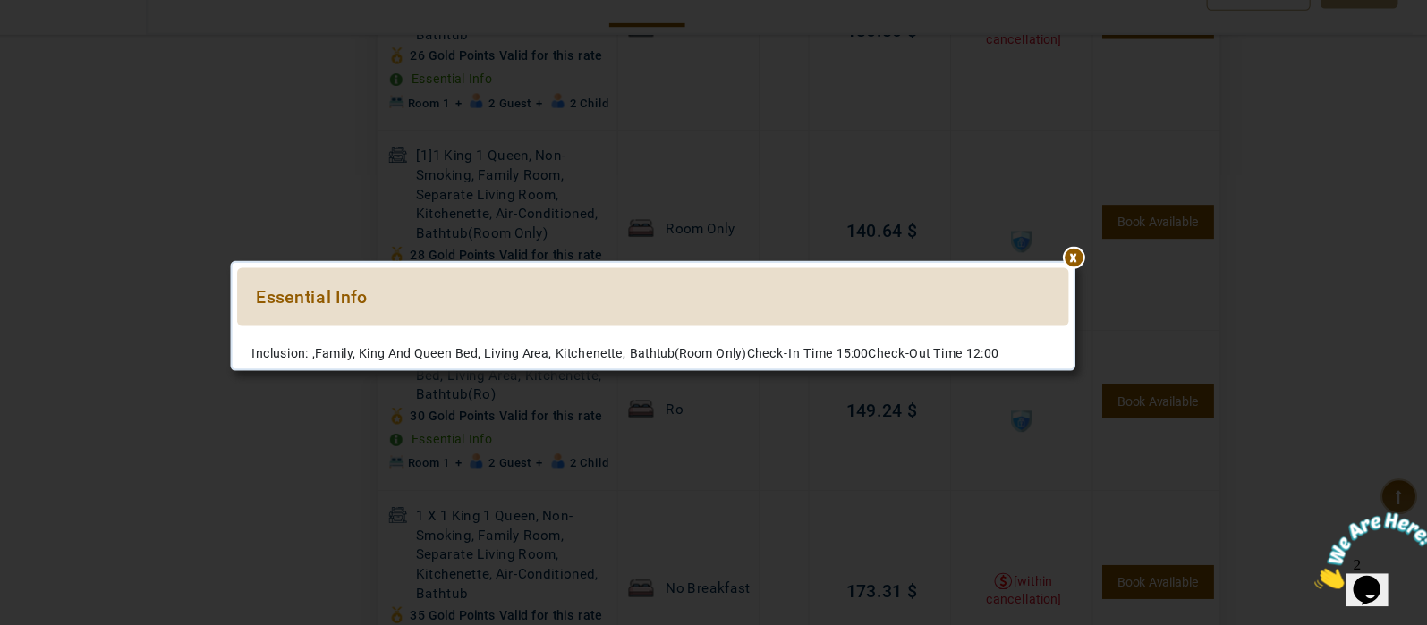
click at [1097, 358] on div at bounding box center [714, 358] width 766 height 0
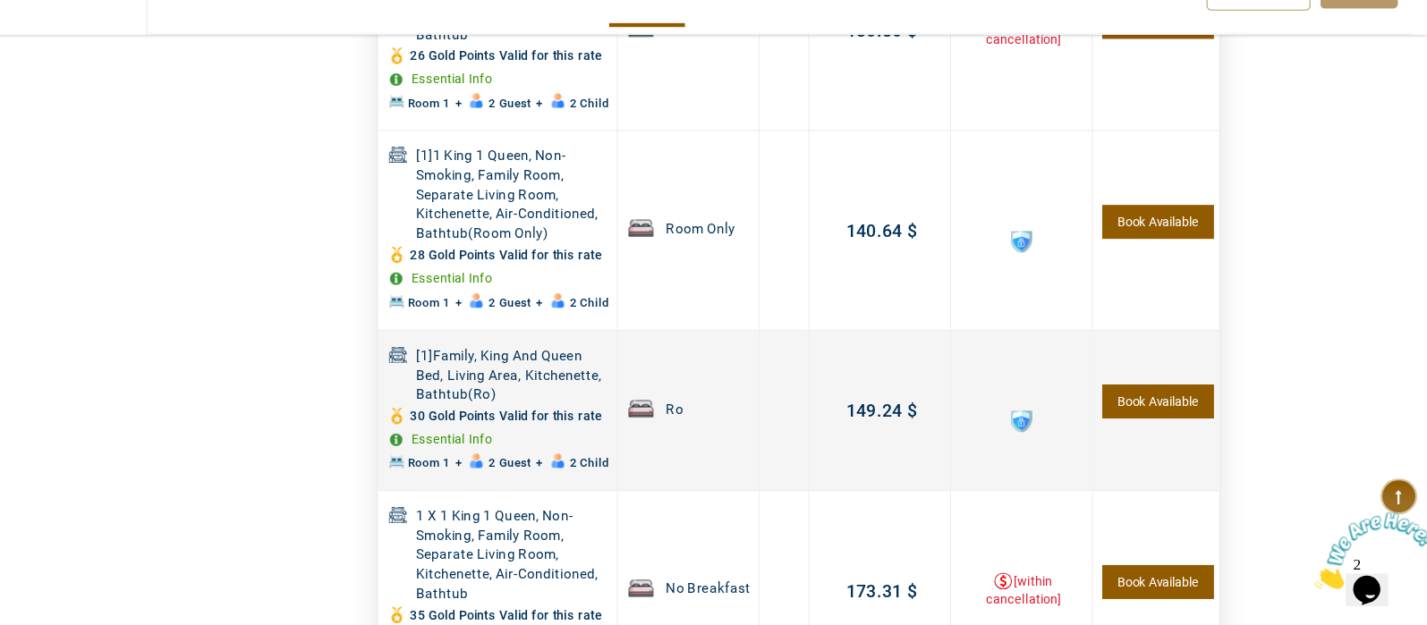
click at [1048, 434] on span at bounding box center [1054, 437] width 20 height 20
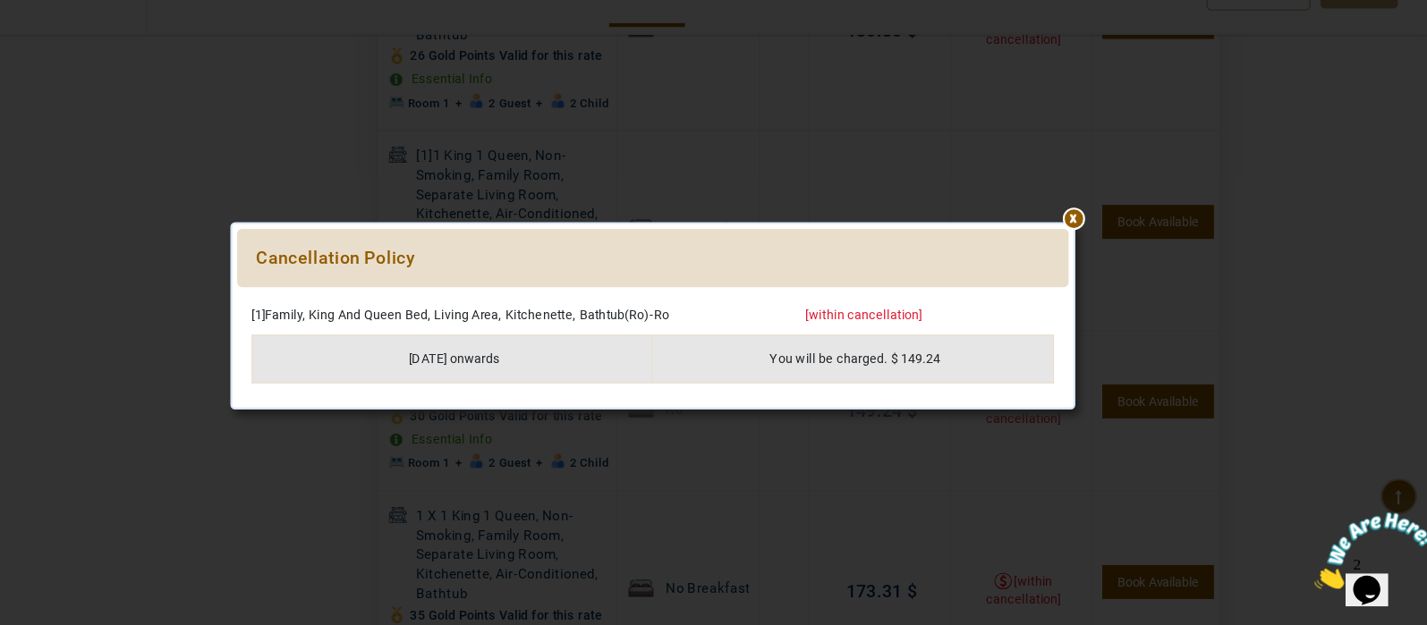
click at [1097, 322] on div at bounding box center [714, 322] width 766 height 0
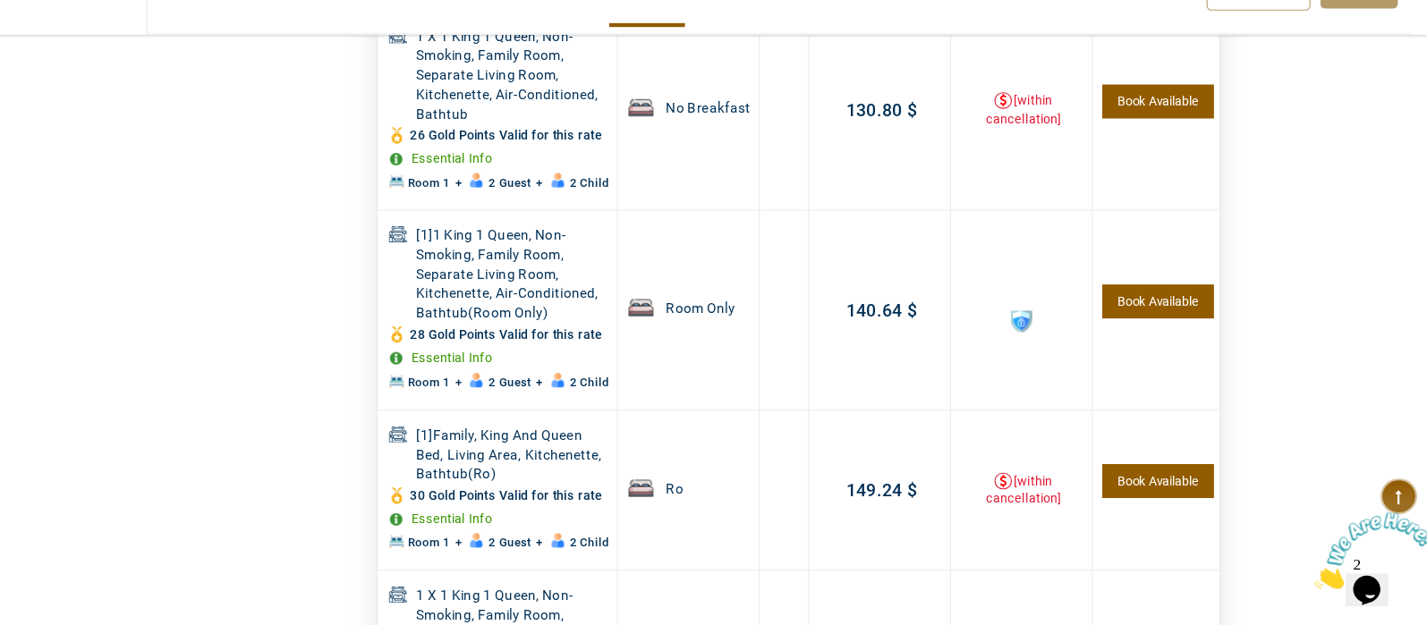
scroll to position [1556, 0]
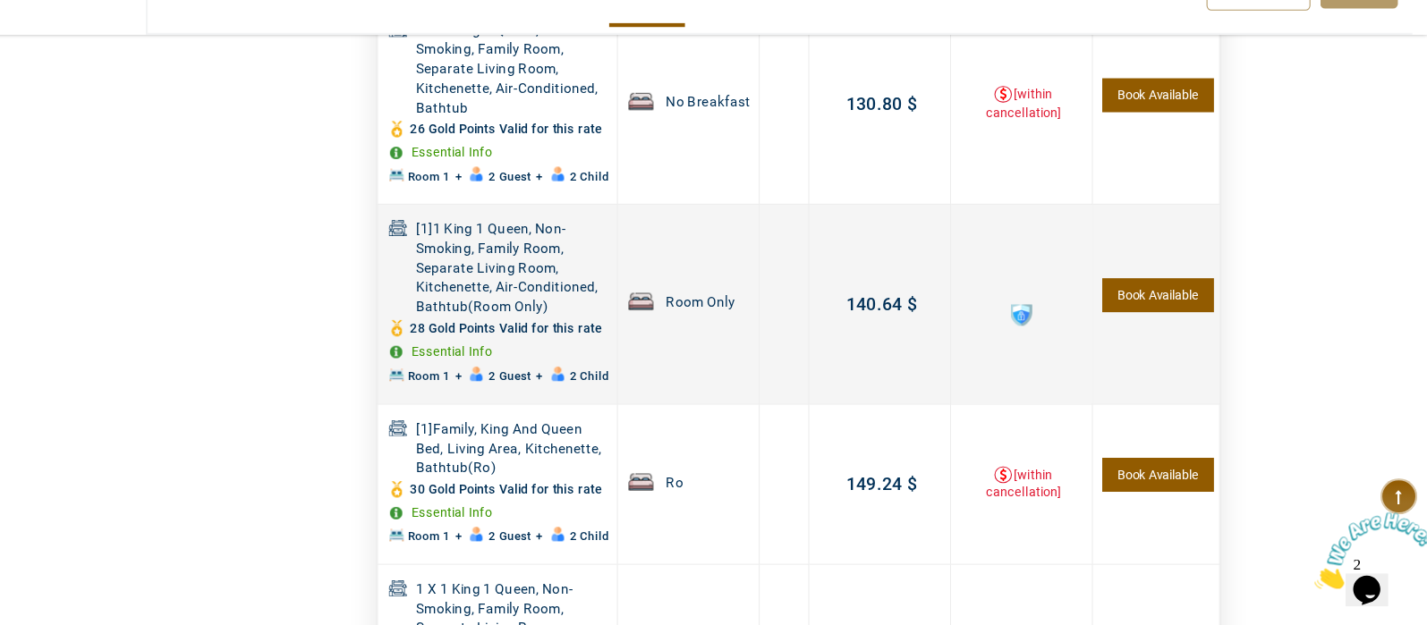
click at [1187, 325] on link "Book Available" at bounding box center [1179, 320] width 102 height 31
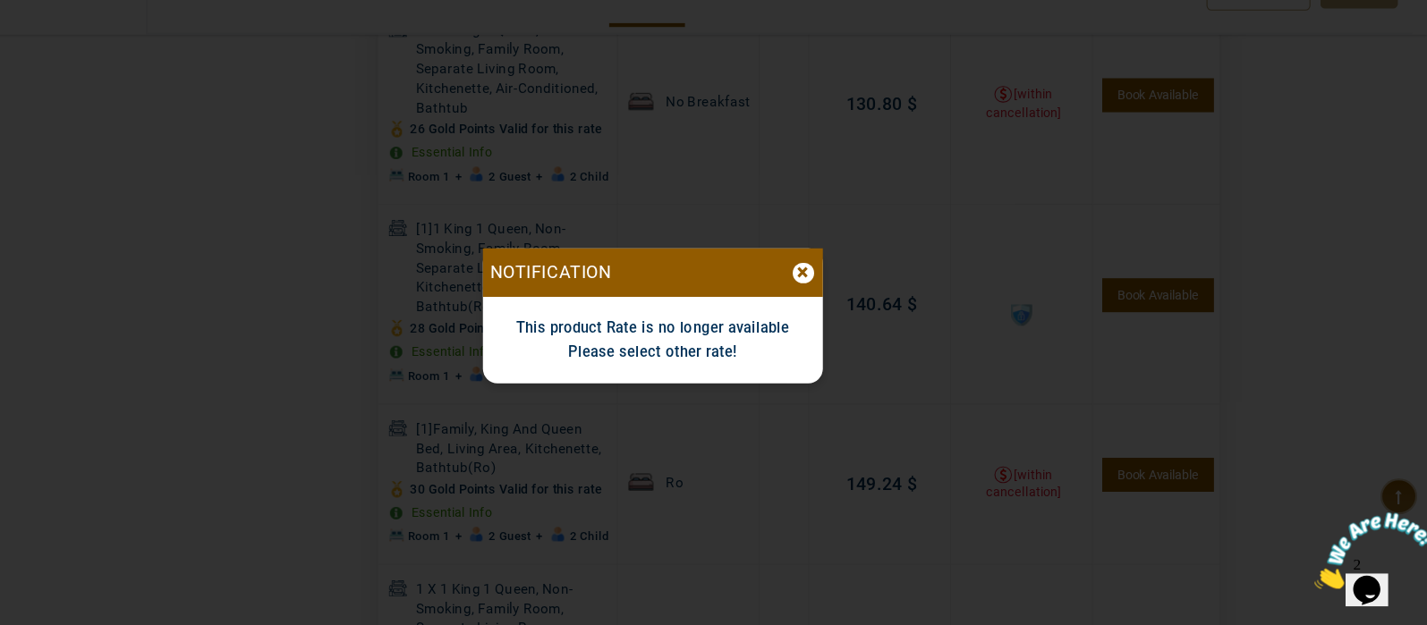
click at [856, 299] on div "×" at bounding box center [853, 300] width 20 height 19
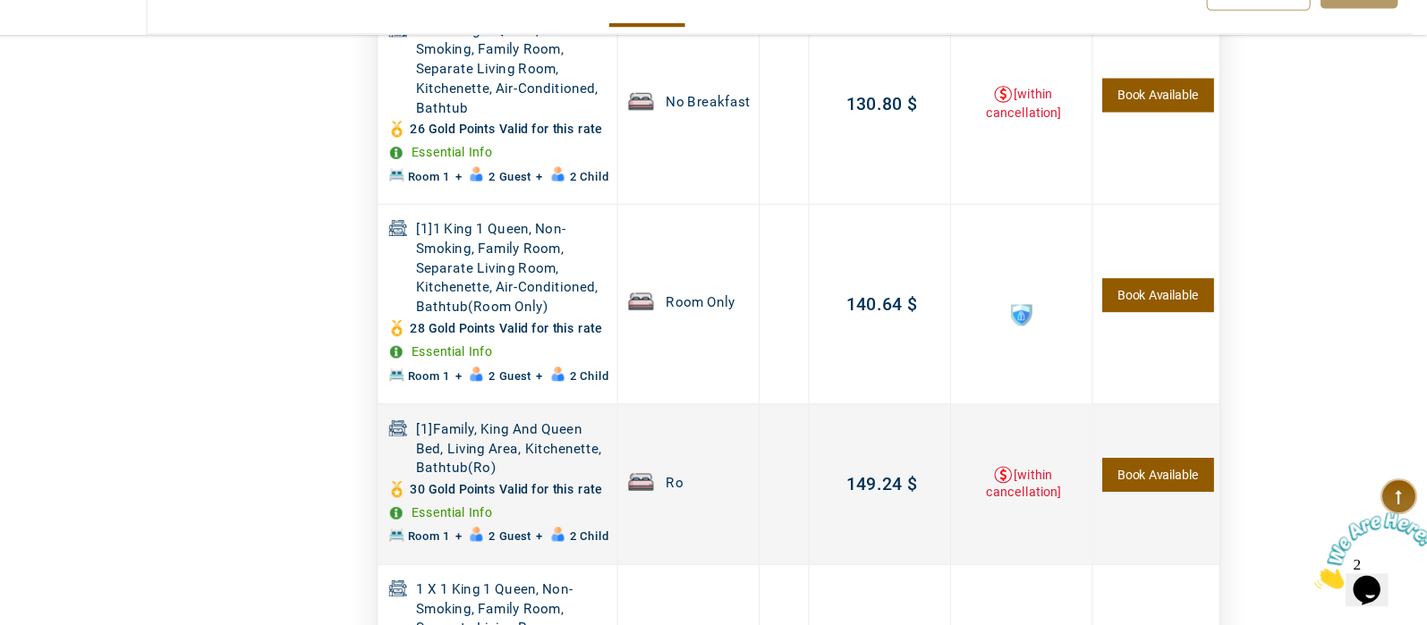
click at [1192, 483] on link "Book Available" at bounding box center [1179, 486] width 102 height 31
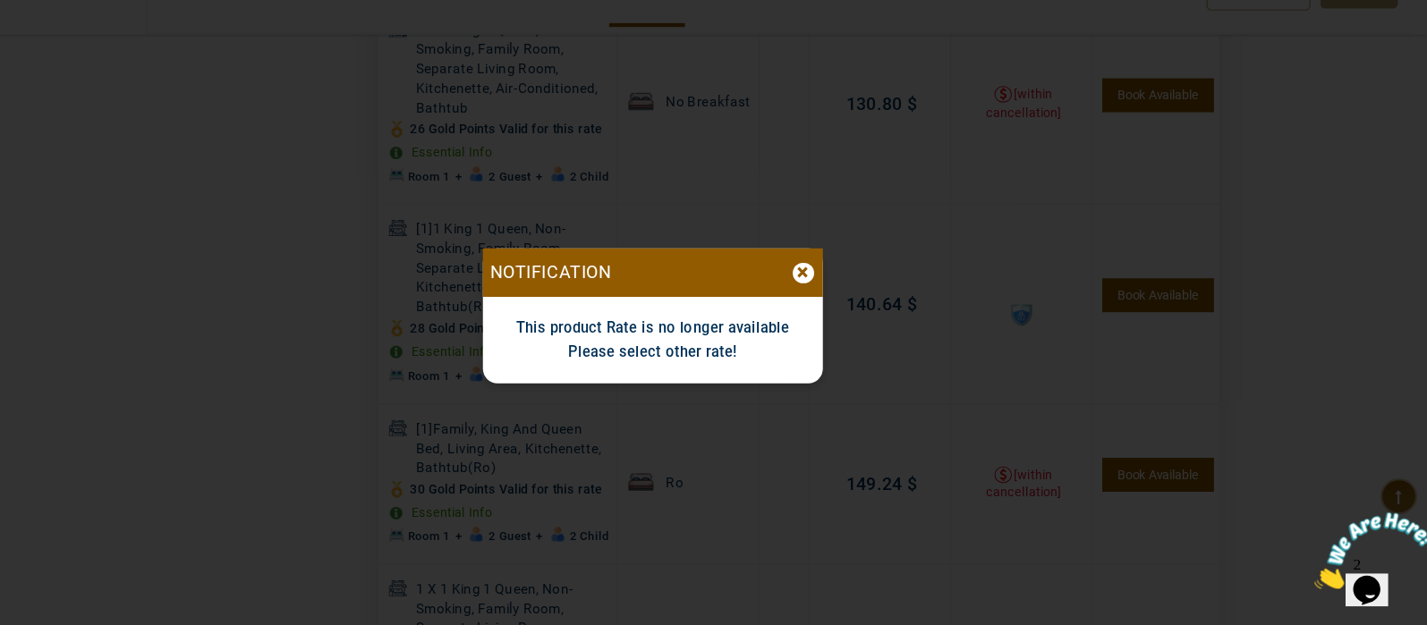
click at [853, 296] on div "×" at bounding box center [853, 300] width 20 height 19
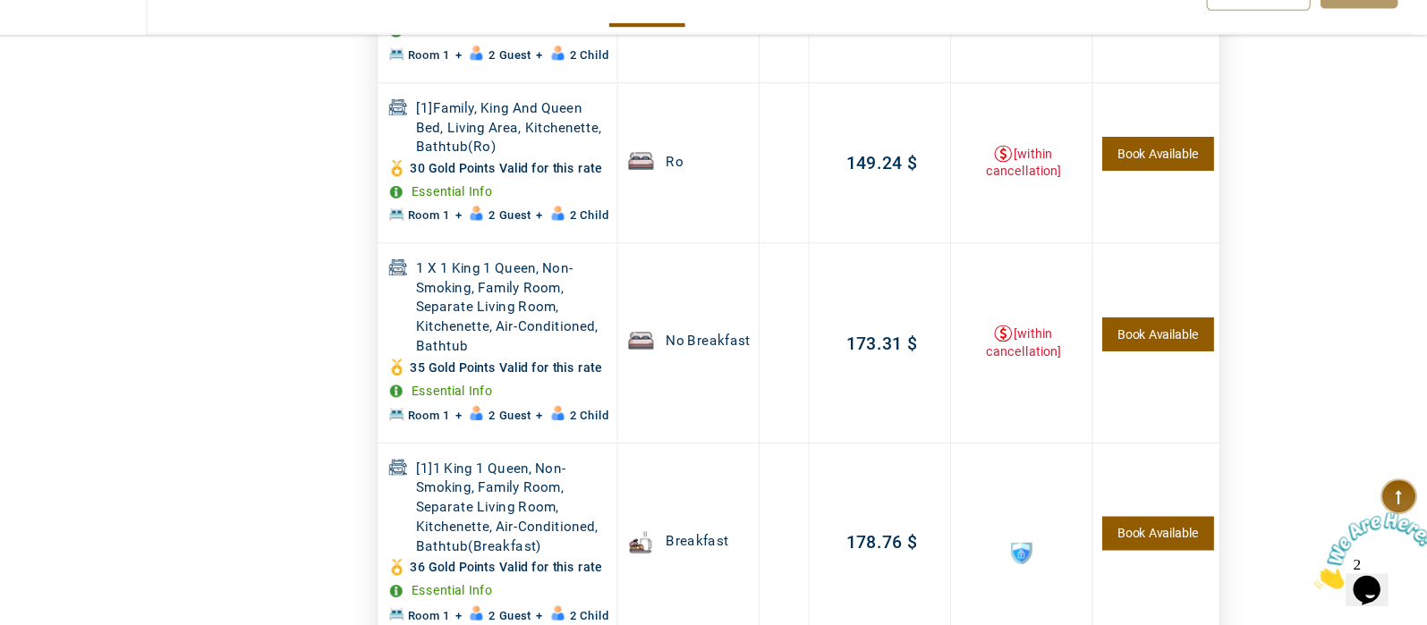
scroll to position [1853, 0]
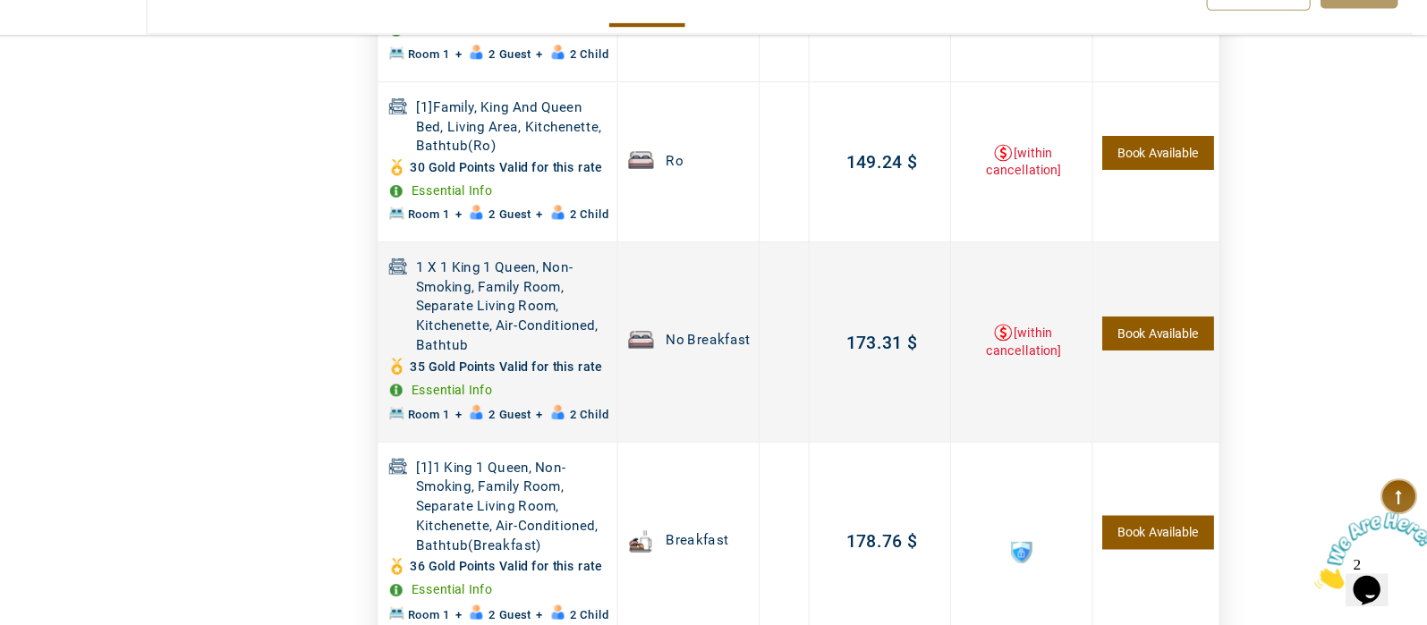
click at [1191, 355] on link "Book Available" at bounding box center [1179, 355] width 102 height 31
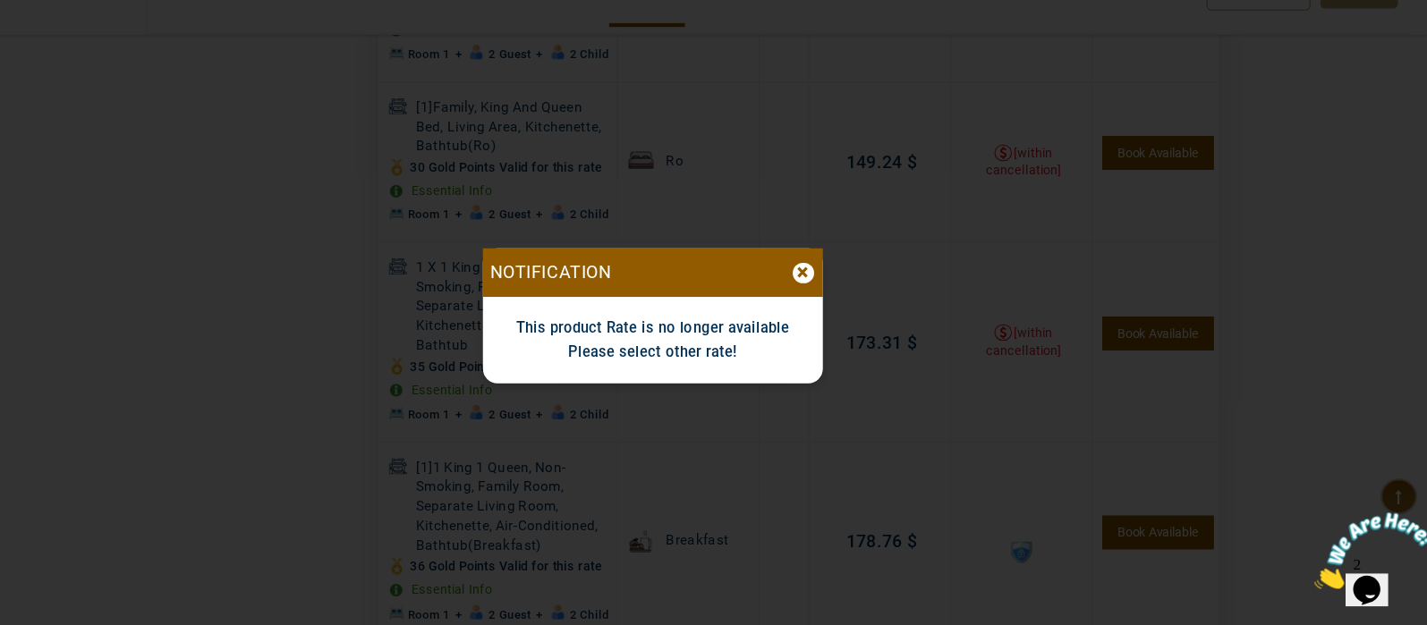
click at [844, 298] on div "×" at bounding box center [853, 300] width 20 height 19
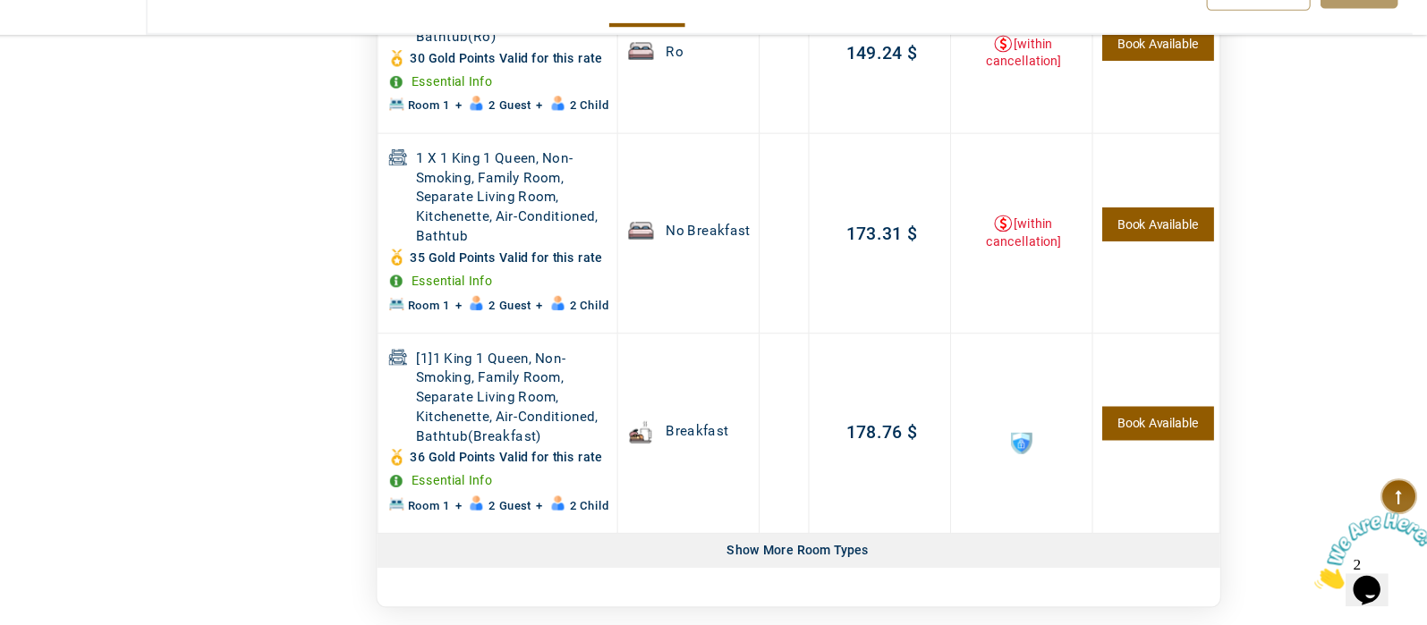
scroll to position [1993, 0]
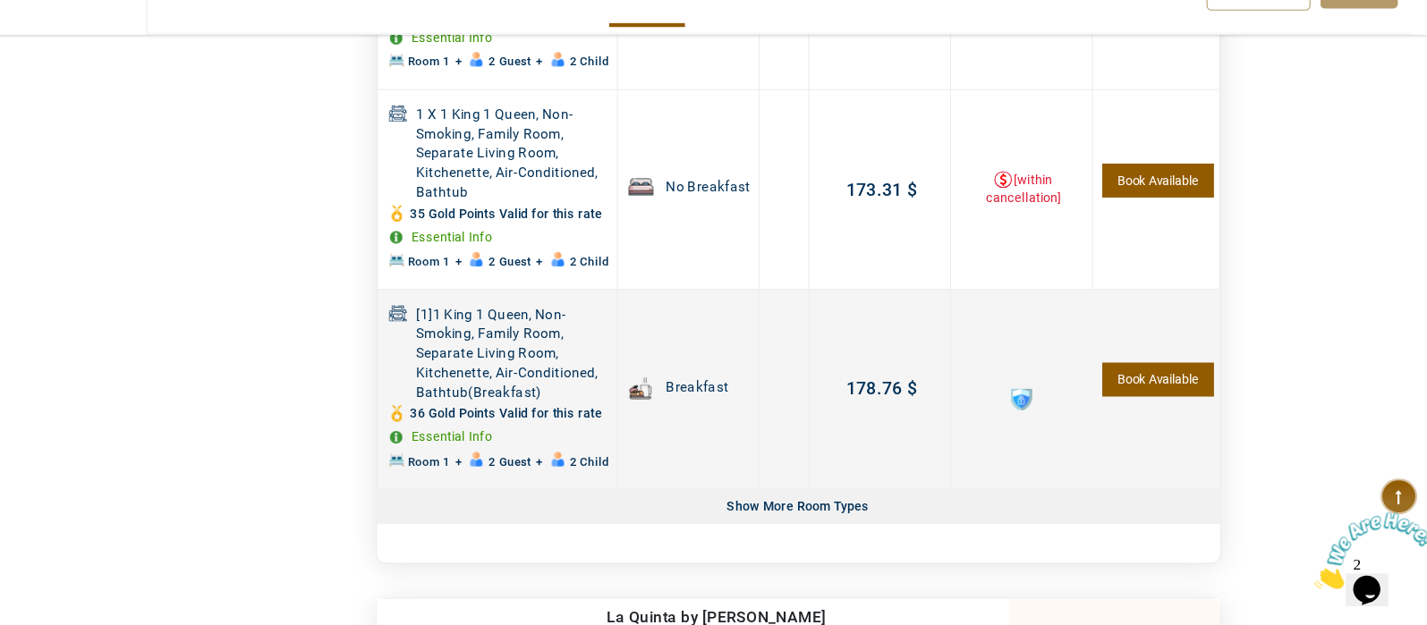
click at [1189, 391] on link "Book Available" at bounding box center [1179, 398] width 102 height 31
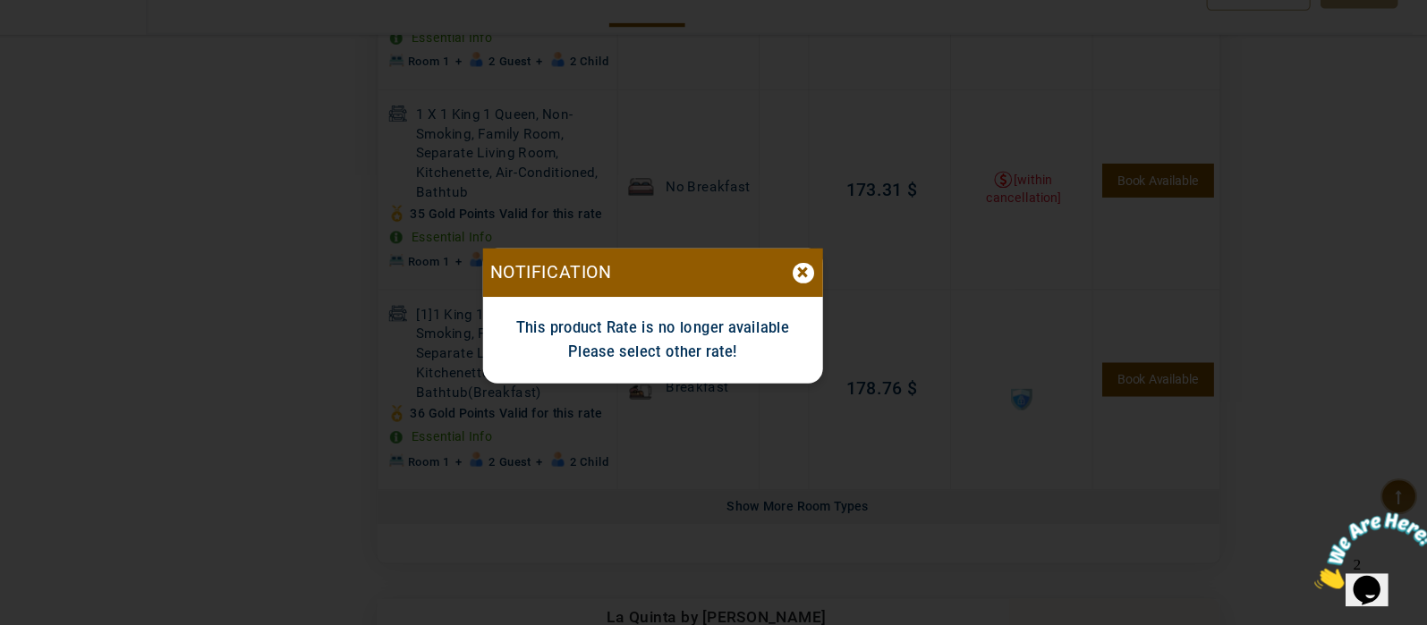
click at [854, 295] on div "×" at bounding box center [853, 300] width 20 height 19
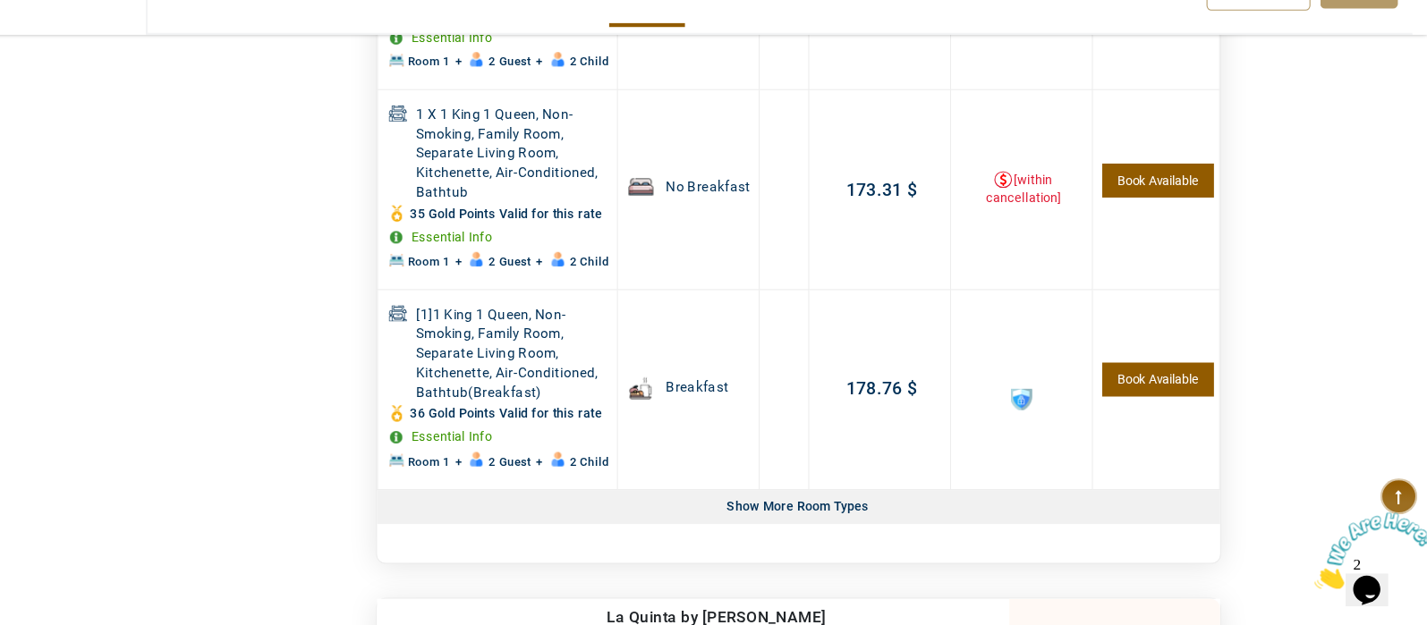
click at [867, 522] on div "Show More Room Types" at bounding box center [848, 515] width 145 height 31
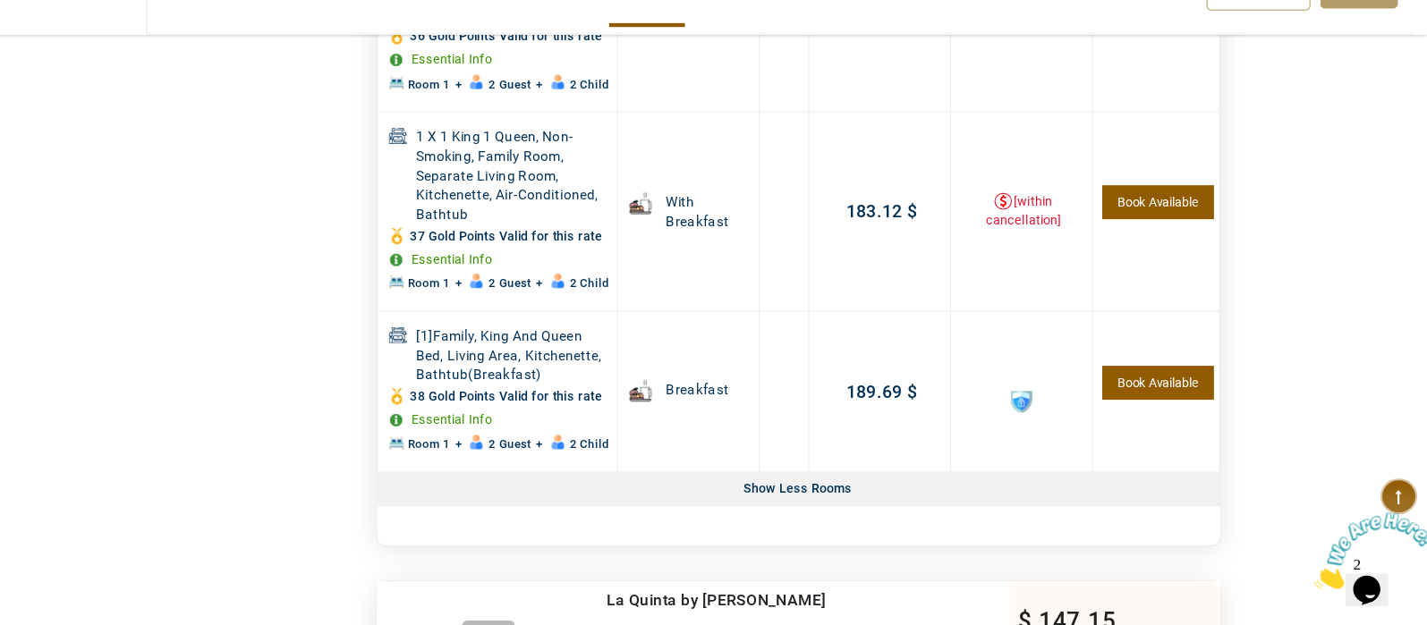
scroll to position [2364, 0]
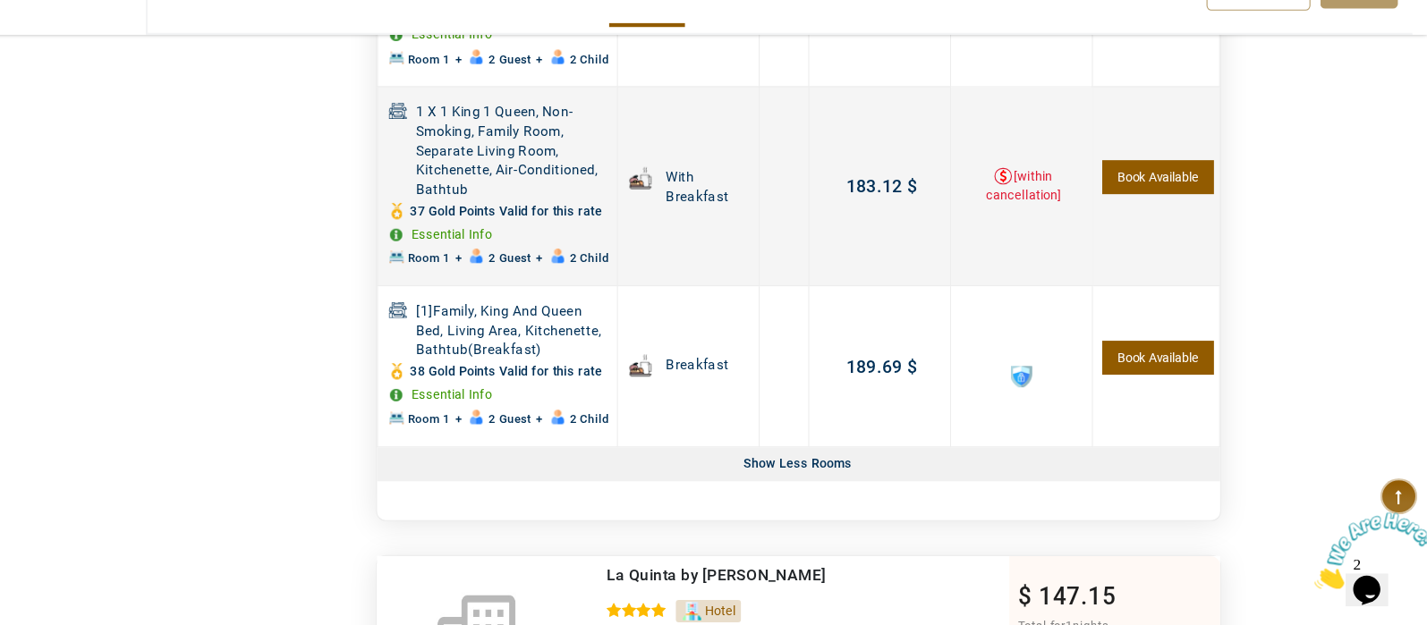
drag, startPoint x: 1181, startPoint y: 211, endPoint x: 1190, endPoint y: 206, distance: 10.4
click at [1190, 206] on link "Book Available" at bounding box center [1179, 211] width 102 height 31
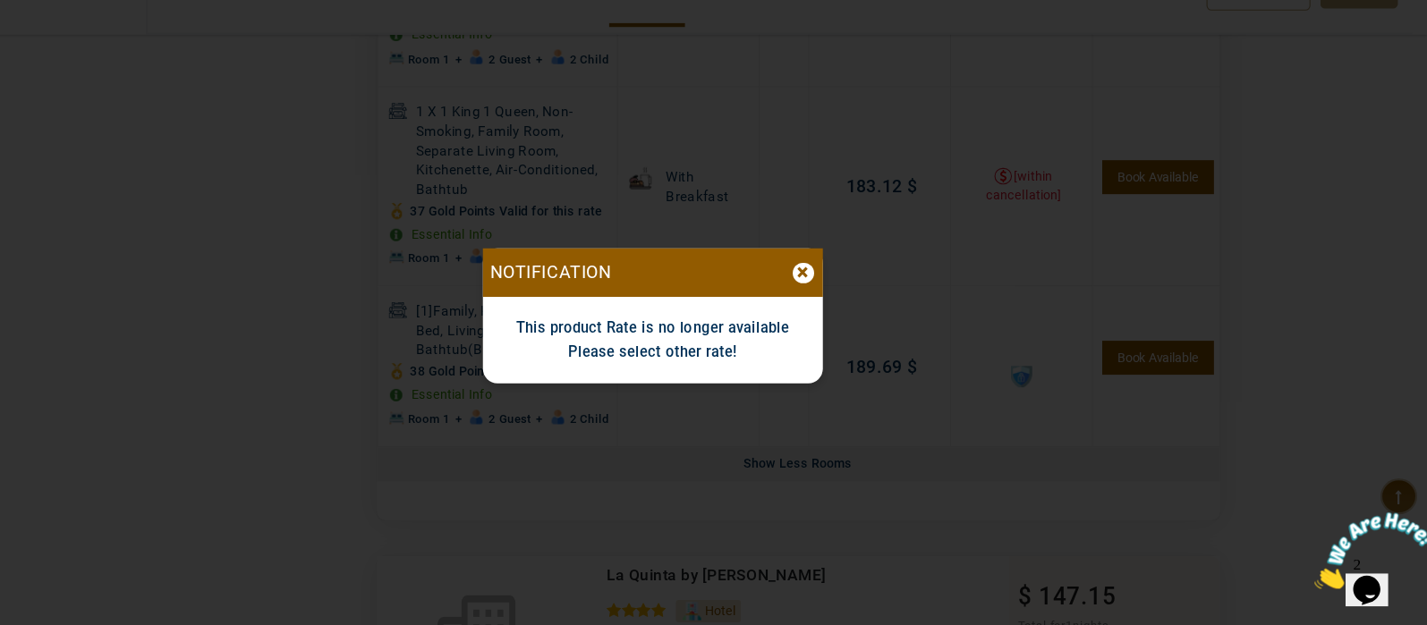
click at [847, 305] on div "×" at bounding box center [853, 300] width 20 height 19
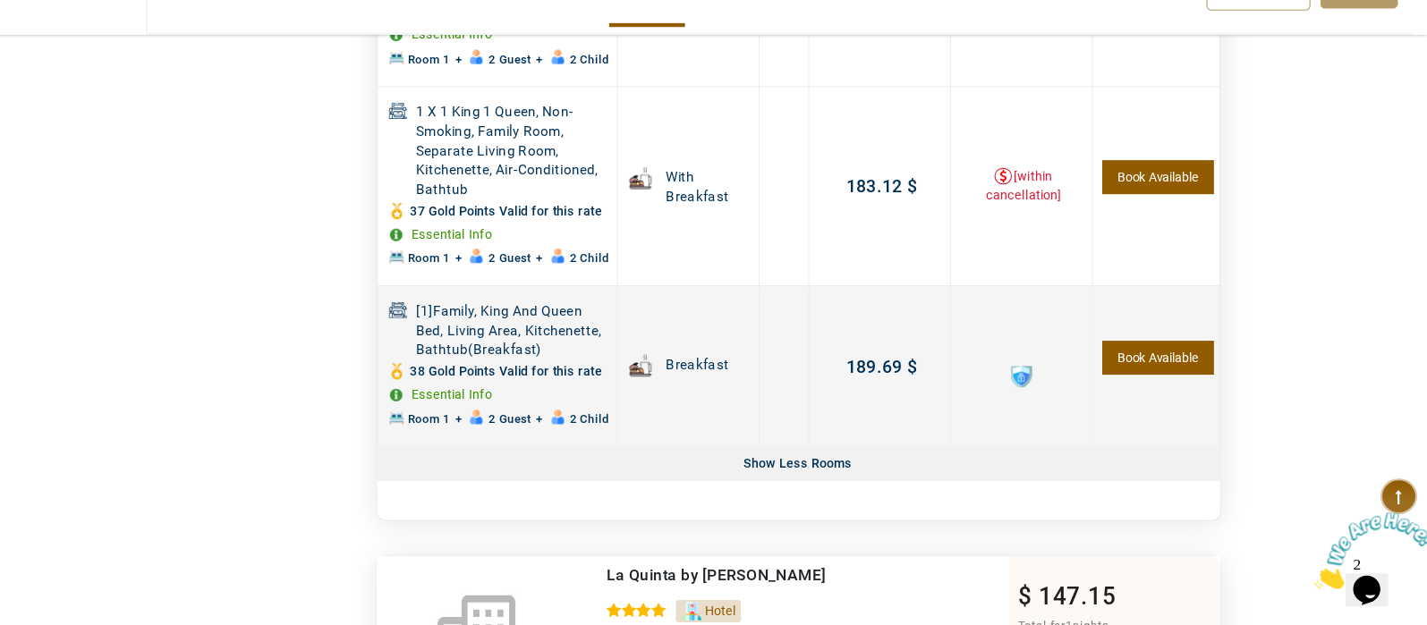
click at [1184, 375] on link "Book Available" at bounding box center [1179, 377] width 102 height 31
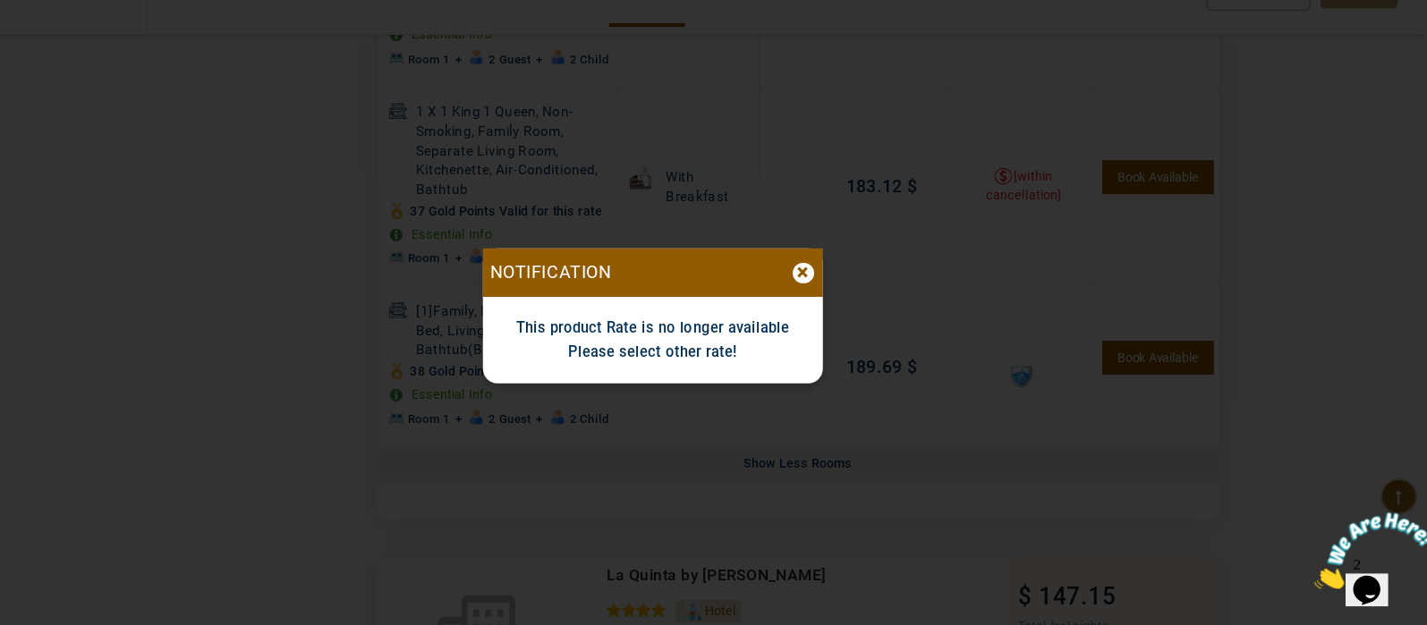
click at [852, 294] on div "×" at bounding box center [853, 300] width 20 height 19
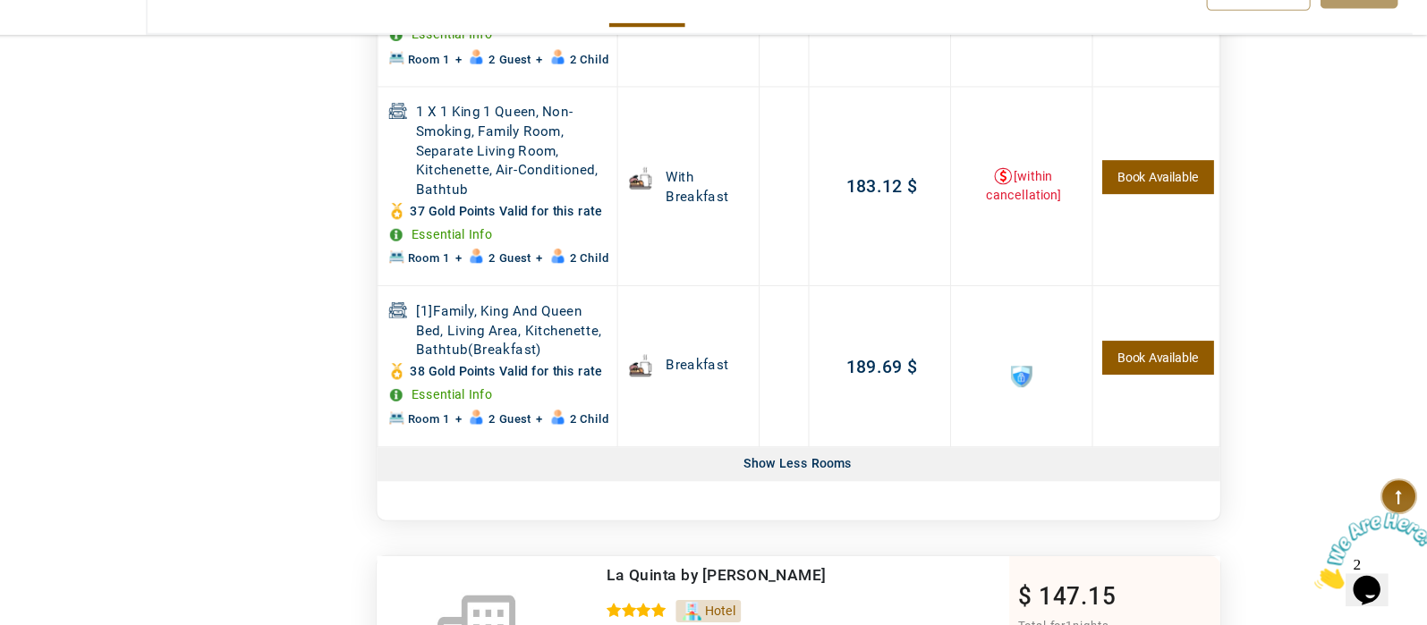
drag, startPoint x: 1419, startPoint y: 373, endPoint x: 1412, endPoint y: 351, distance: 23.5
drag, startPoint x: 1429, startPoint y: 334, endPoint x: 1378, endPoint y: 134, distance: 206.1
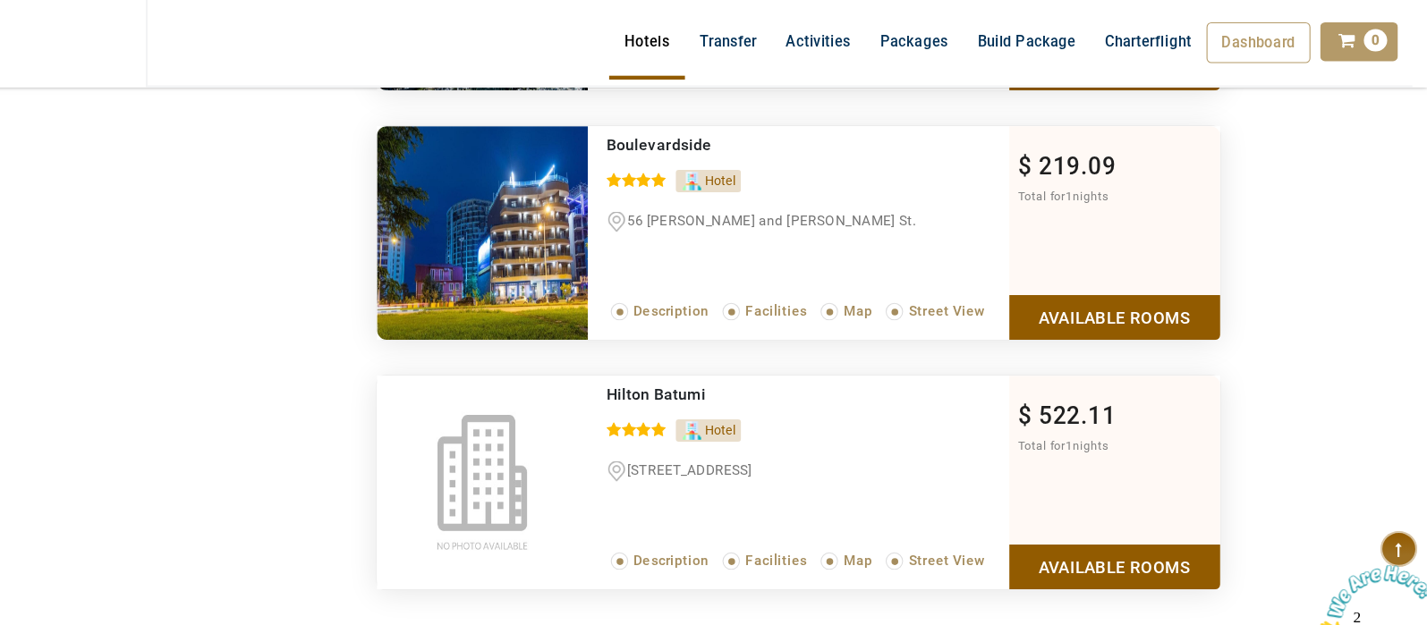
scroll to position [3951, 0]
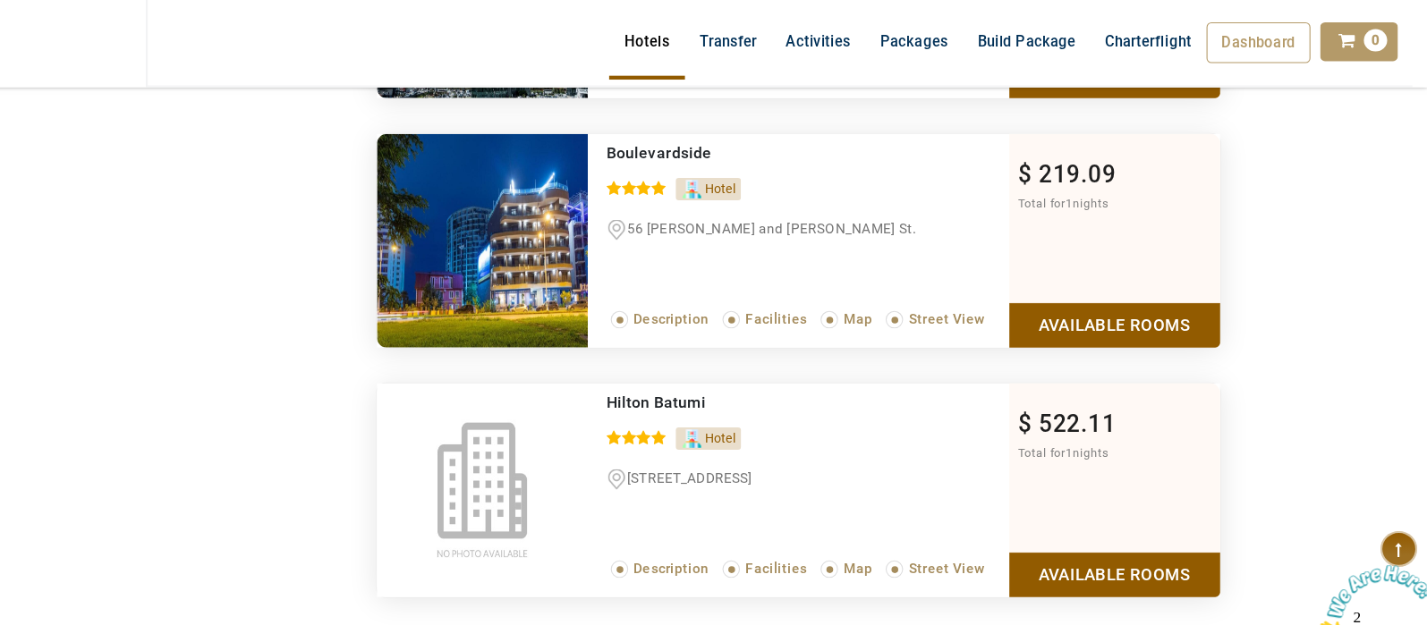
click at [1148, 515] on link "Available Rooms" at bounding box center [1139, 529] width 194 height 40
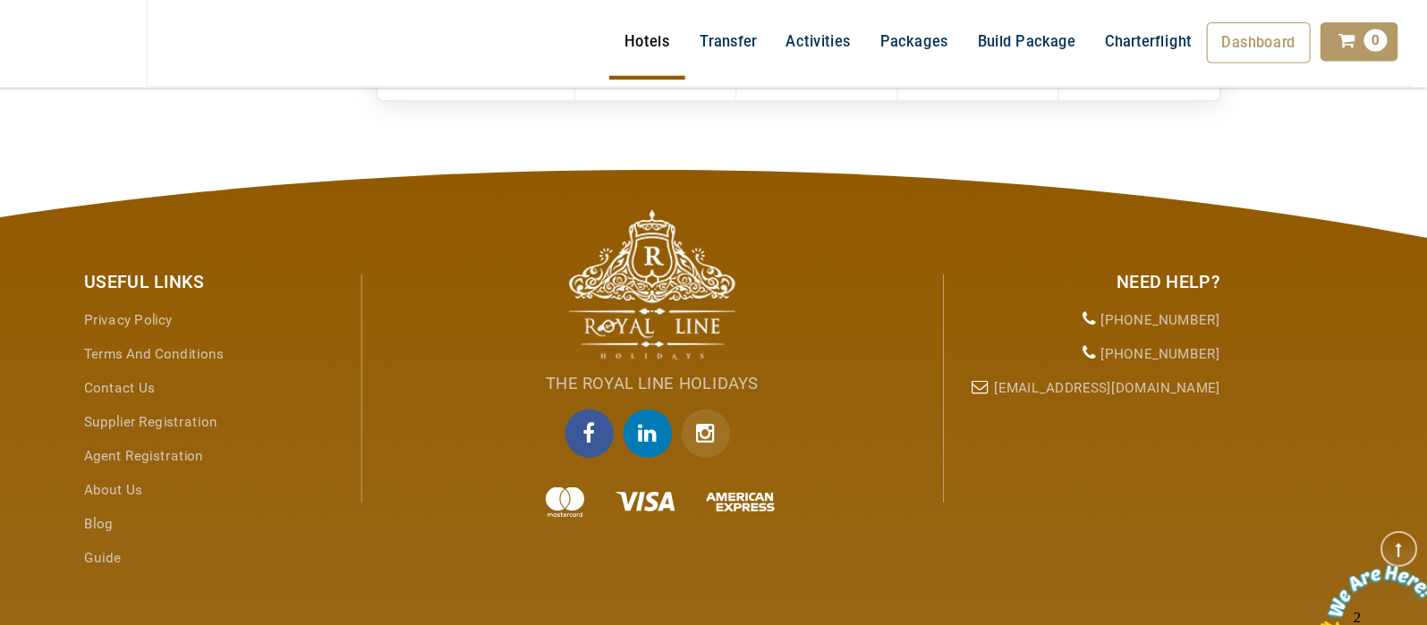
scroll to position [2866, 0]
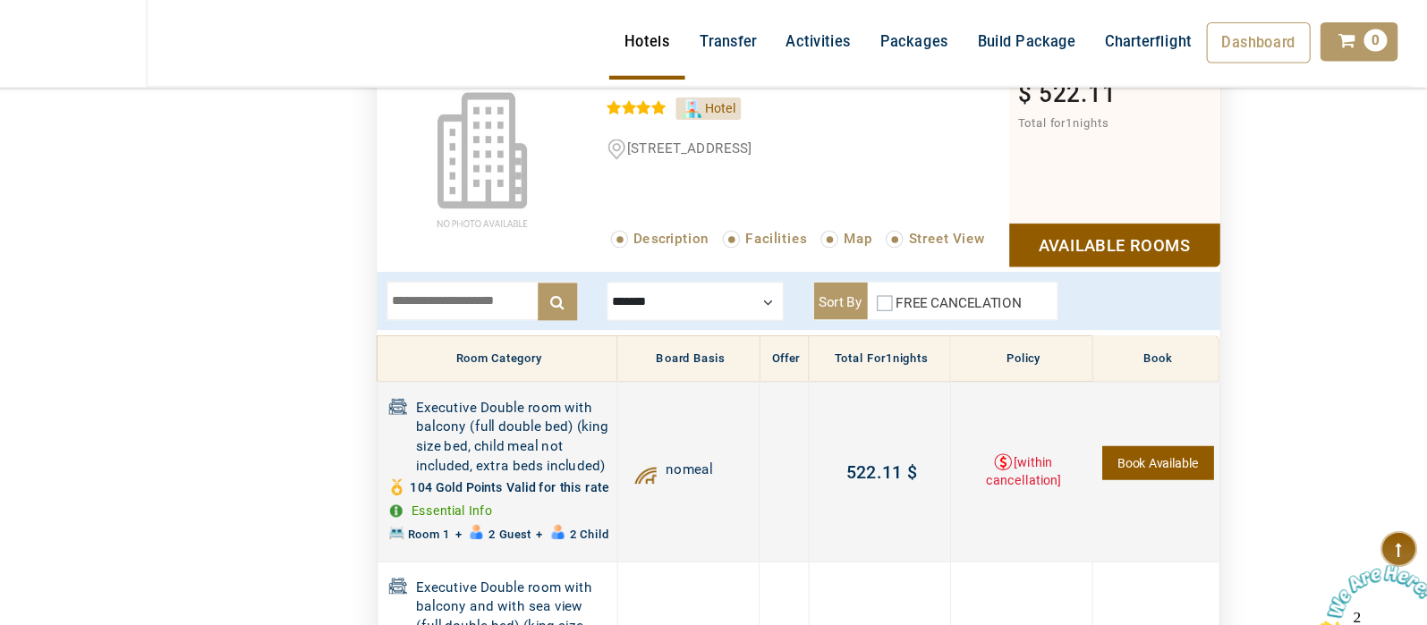
click at [1175, 428] on link "Book Available" at bounding box center [1179, 426] width 102 height 31
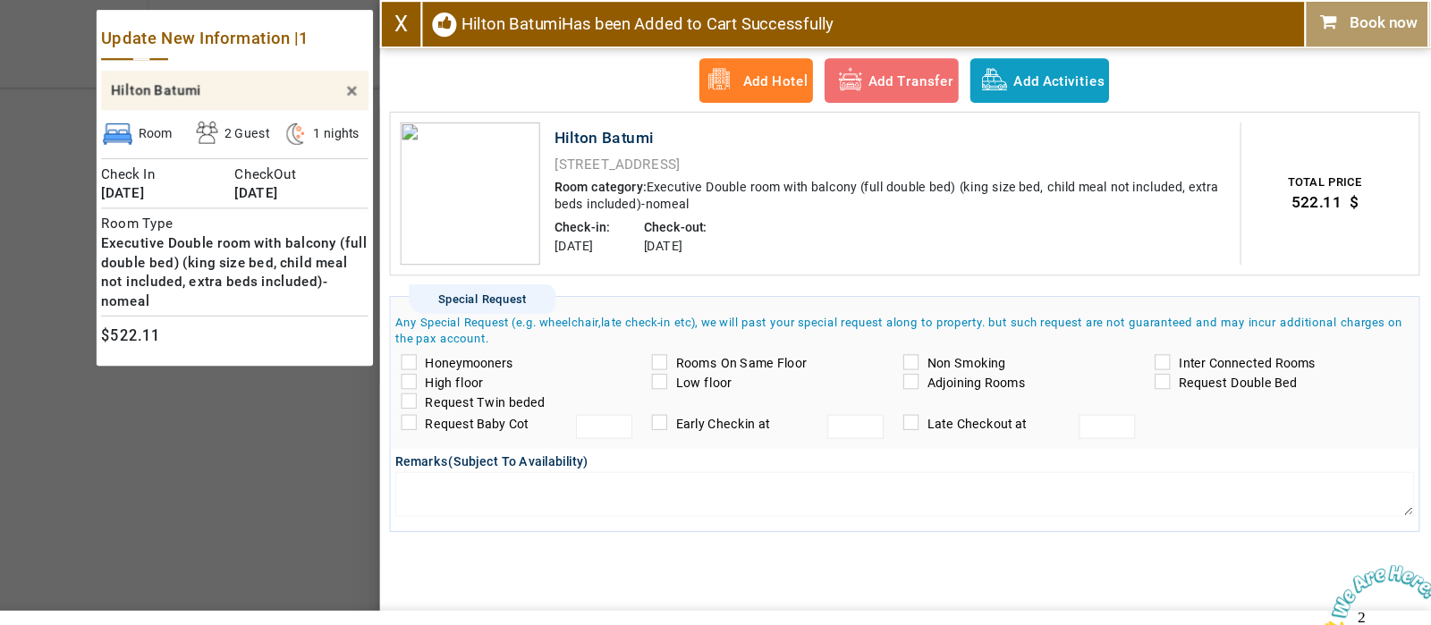
click at [1175, 428] on div "Remarks (Subject To Availability)" at bounding box center [946, 447] width 939 height 58
click at [481, 14] on link "X" at bounding box center [482, 22] width 13 height 22
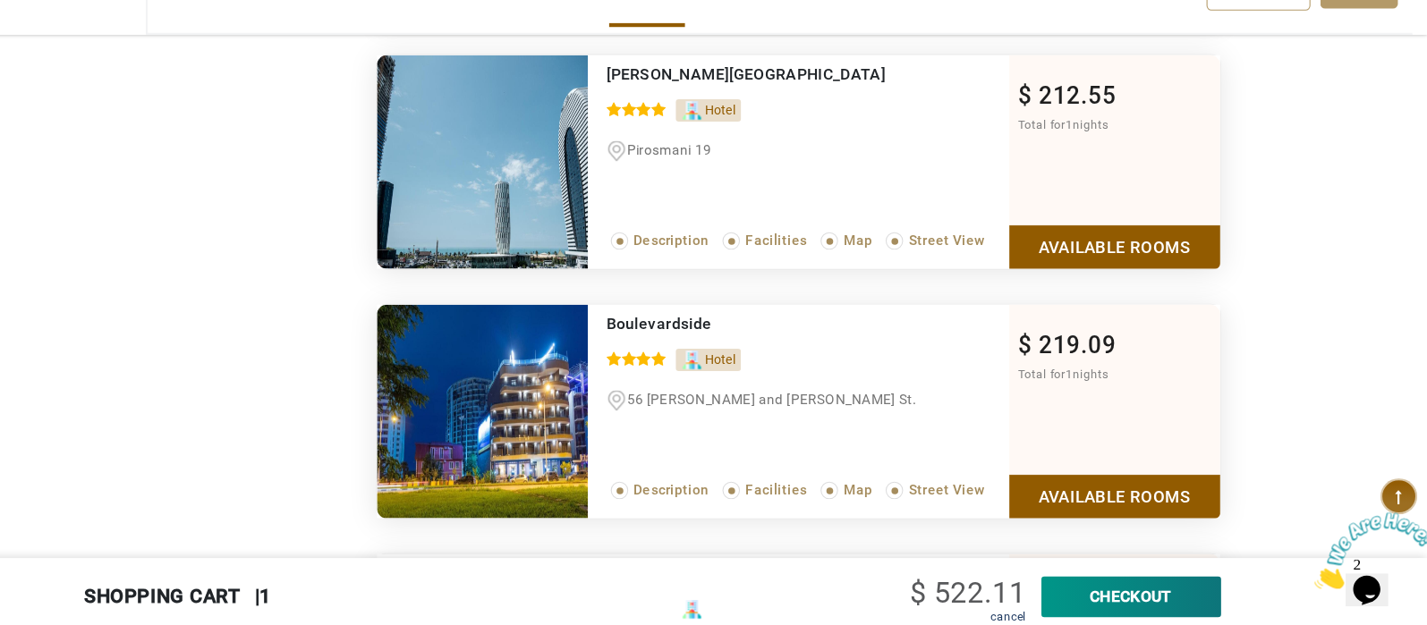
scroll to position [2383, 0]
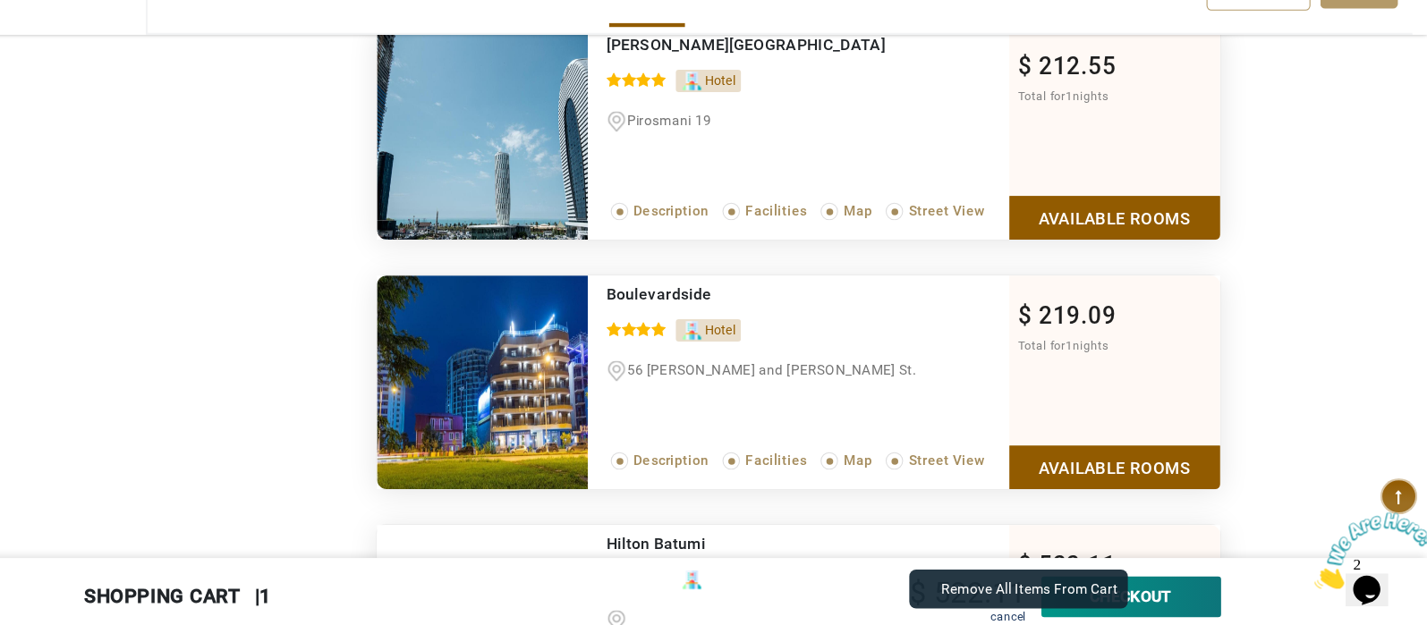
click at [1039, 620] on link "cancel" at bounding box center [1040, 616] width 33 height 13
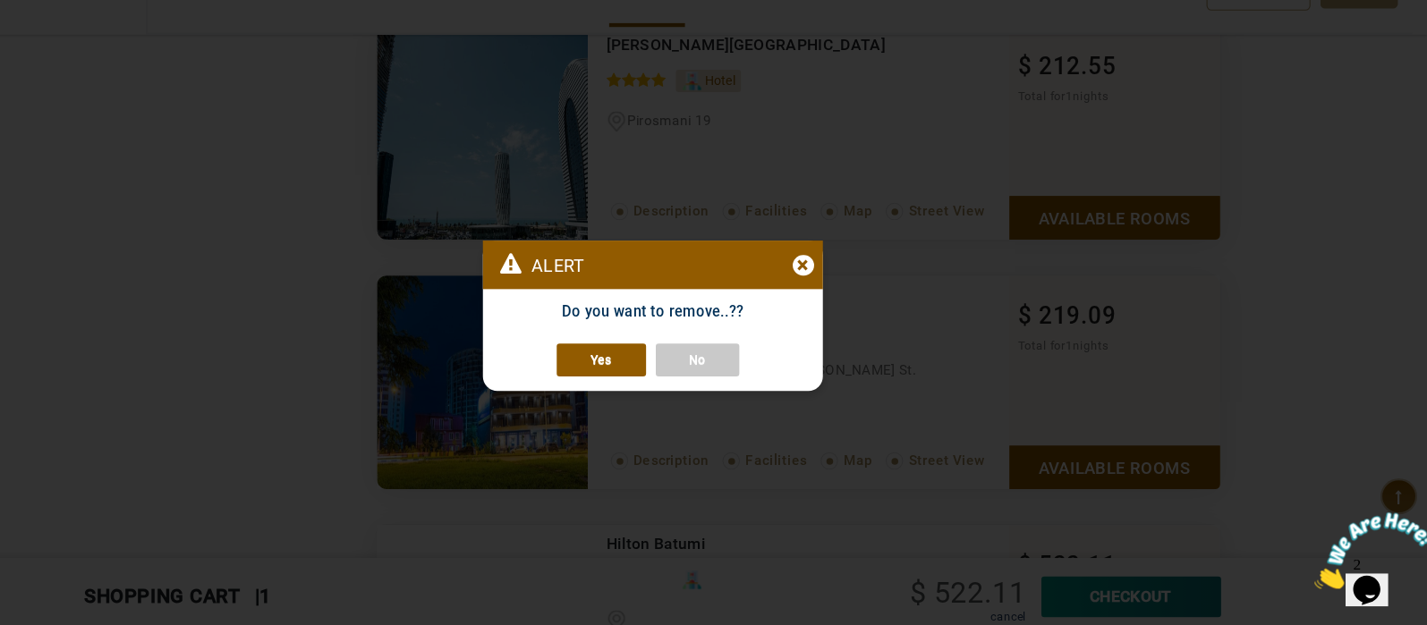
click at [680, 382] on link "Yes" at bounding box center [666, 380] width 82 height 30
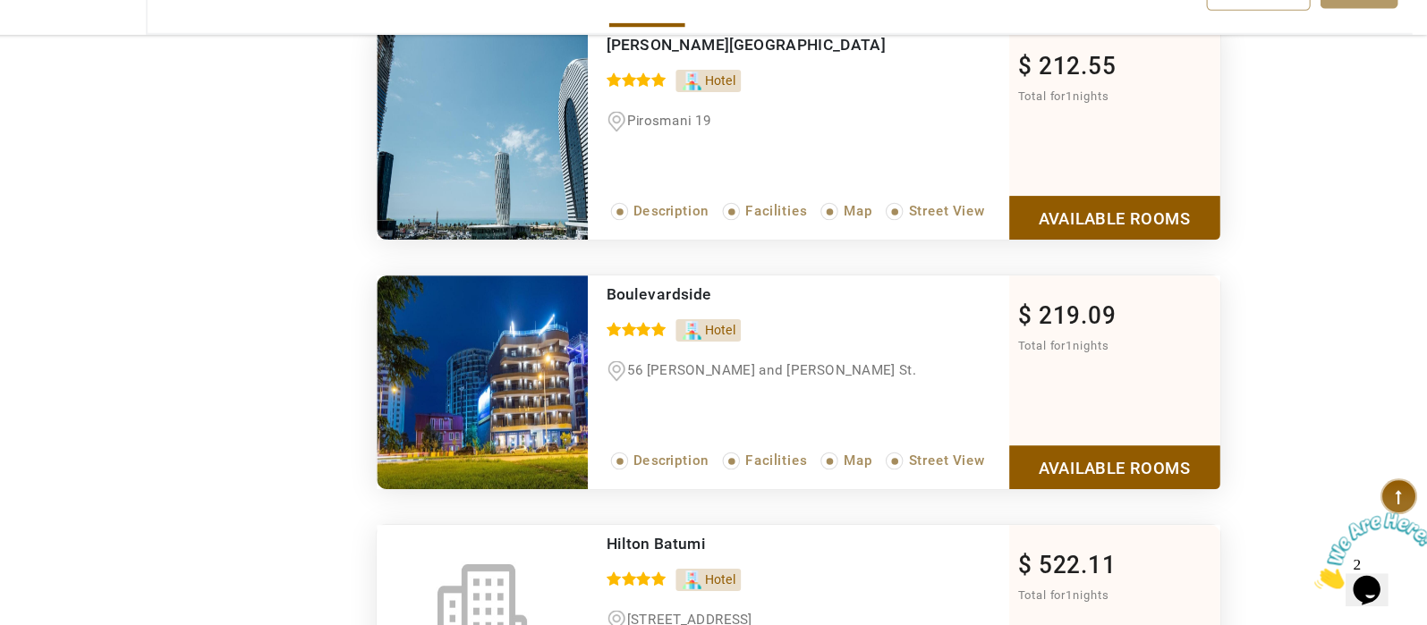
scroll to position [2384, 0]
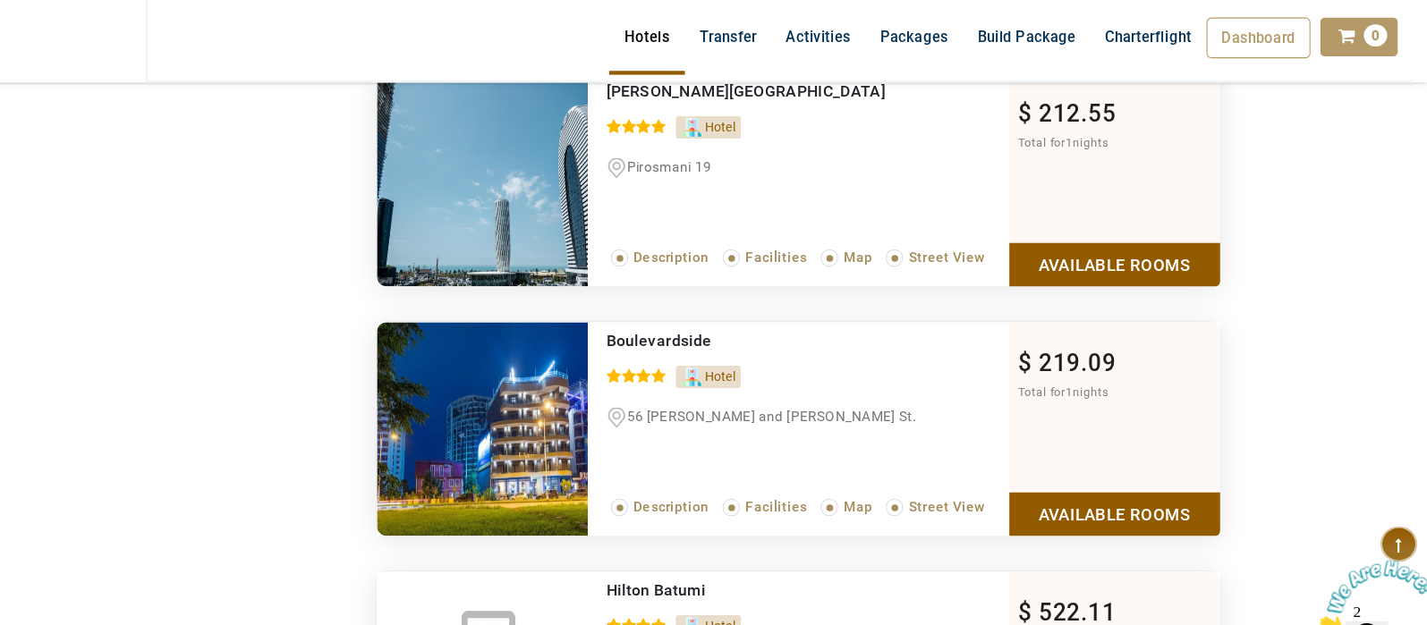
drag, startPoint x: 1426, startPoint y: 318, endPoint x: 1426, endPoint y: 339, distance: 21.5
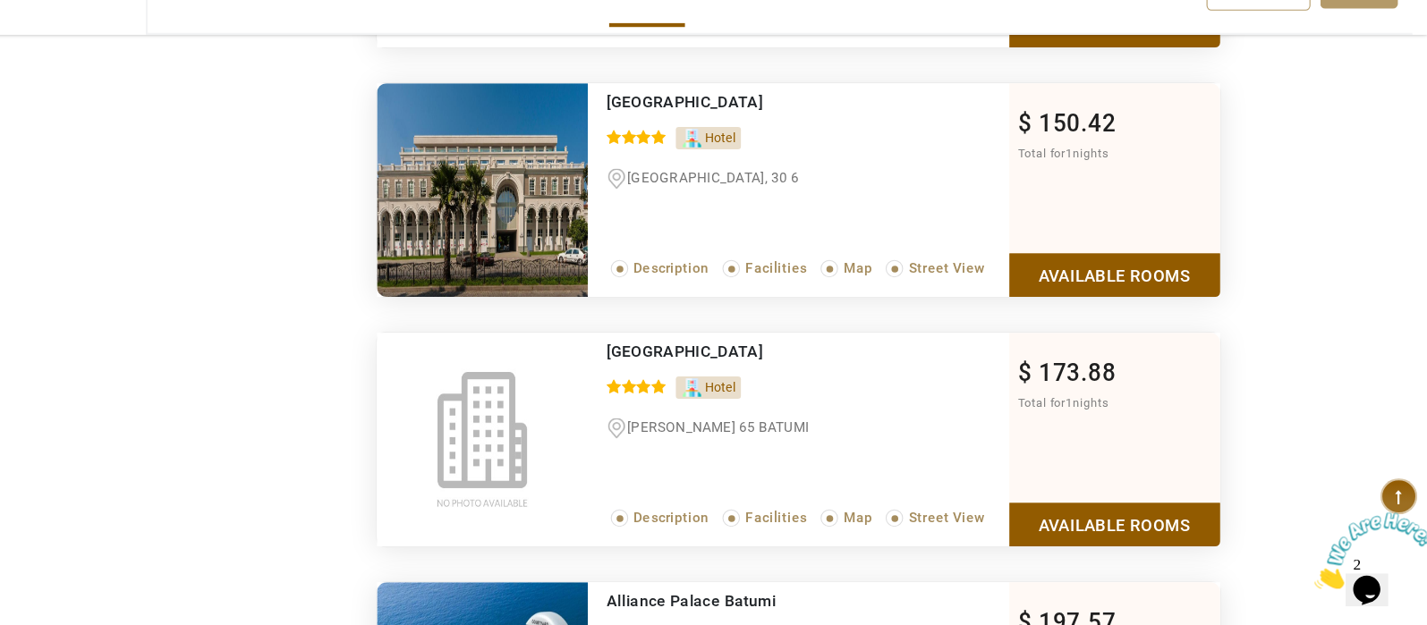
scroll to position [1646, 0]
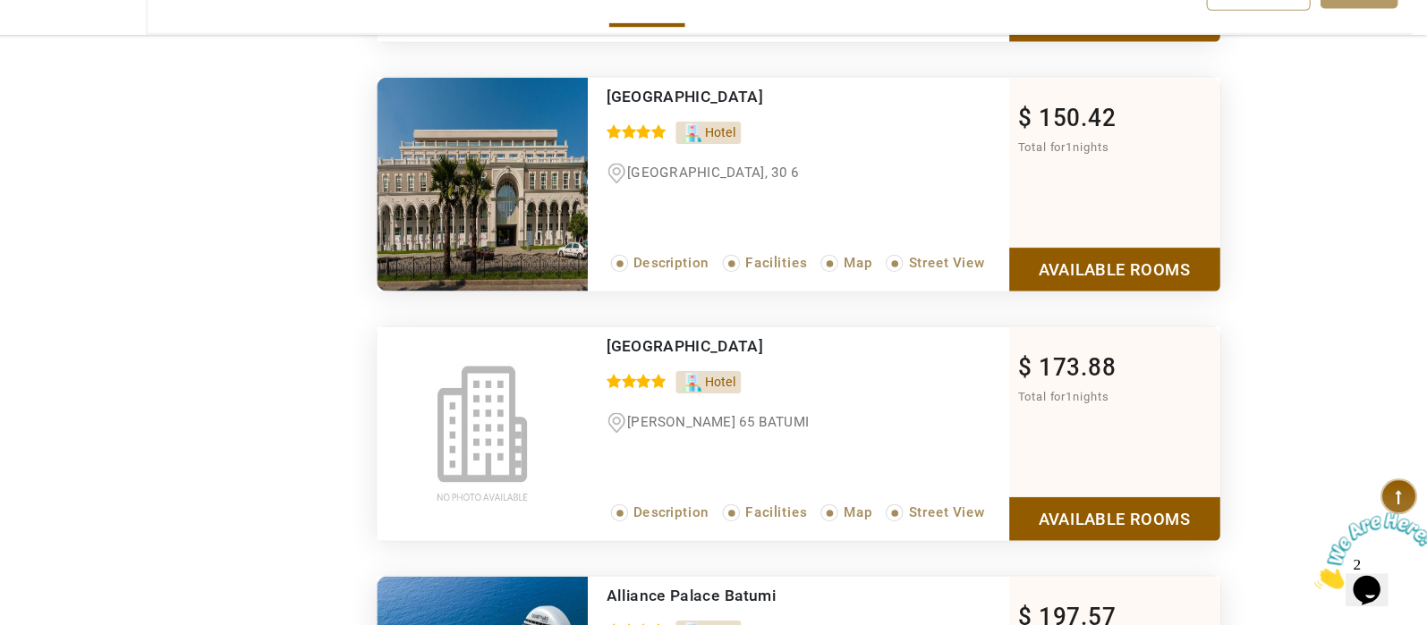
drag, startPoint x: 1425, startPoint y: 276, endPoint x: 1405, endPoint y: 230, distance: 49.7
click at [1405, 230] on div "DESTINATION + Add Destination Nationality Afghanistan Albania Algeria American …" at bounding box center [713, 448] width 1427 height 3901
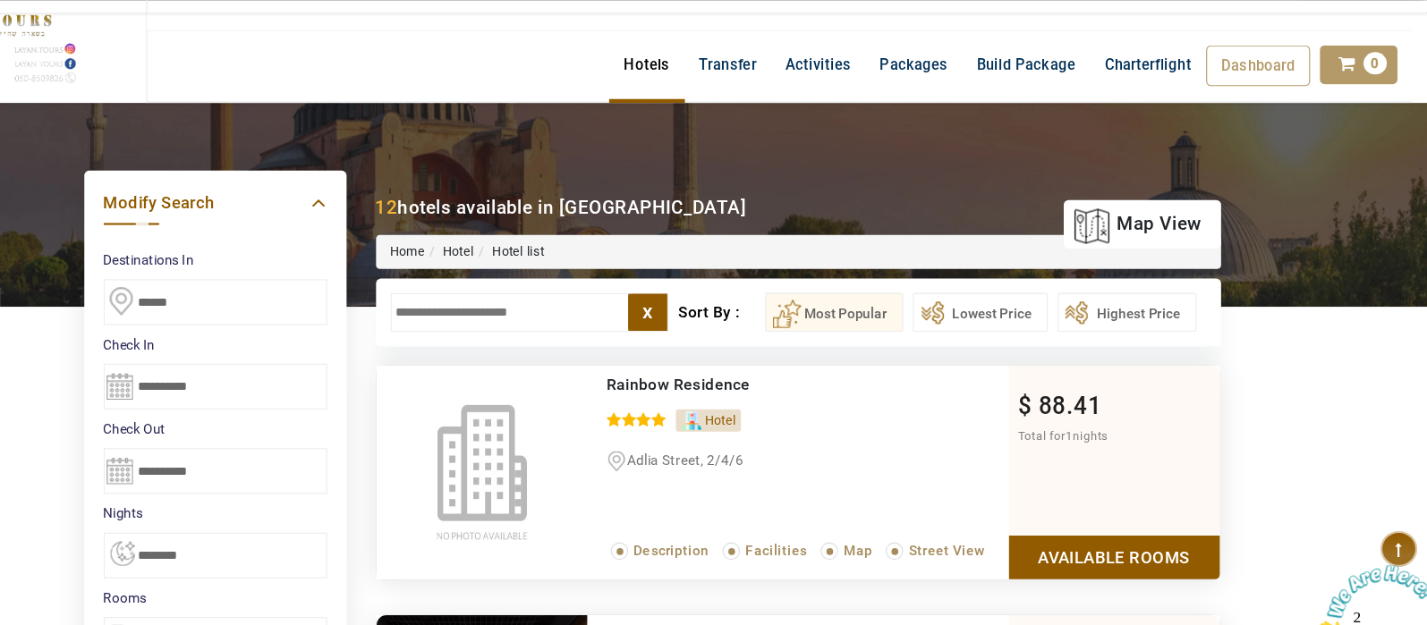
scroll to position [38, 0]
